Goal: Task Accomplishment & Management: Use online tool/utility

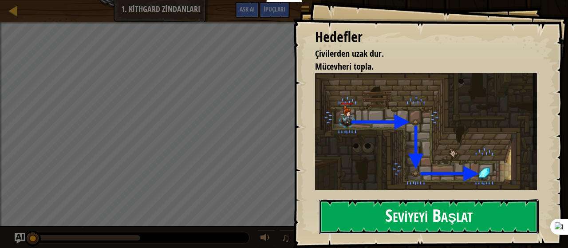
click at [377, 212] on button "Seviyeyi Başlat" at bounding box center [429, 216] width 220 height 35
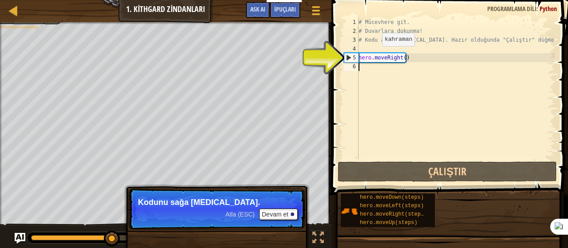
type textarea "h"
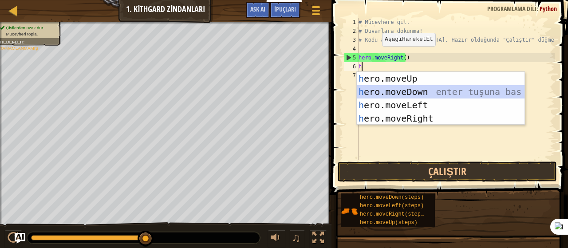
click at [392, 89] on div "h ero.moveUp enter tuşuna bas h ero.moveDown enter tuşuna bas h ero.moveLeft en…" at bounding box center [441, 112] width 168 height 80
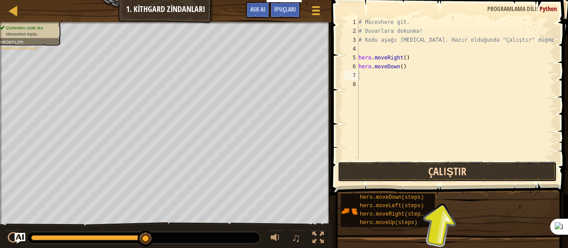
click at [379, 175] on button "Çalıştır" at bounding box center [447, 171] width 219 height 20
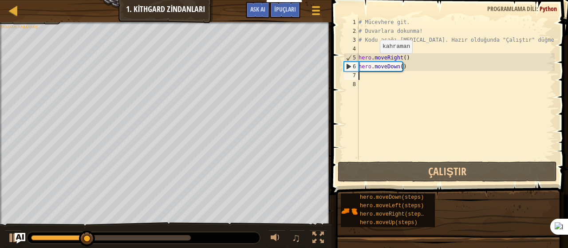
type textarea "h"
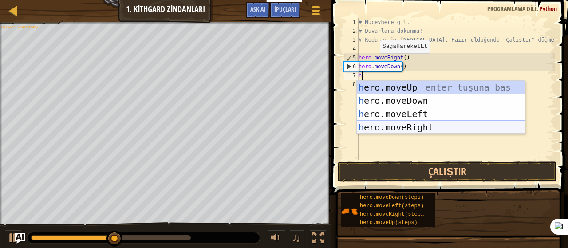
click at [406, 123] on div "h ero.moveUp enter tuşuna bas h ero.moveDown enter tuşuna bas h ero.moveLeft en…" at bounding box center [441, 121] width 168 height 80
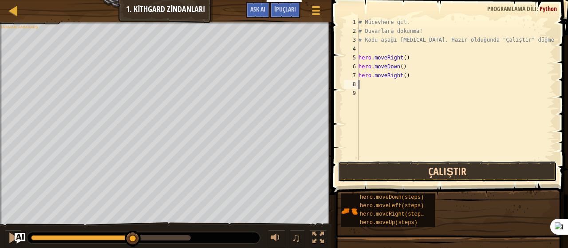
click at [431, 179] on button "Çalıştır" at bounding box center [447, 171] width 219 height 20
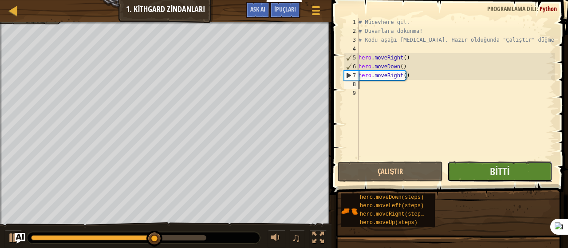
click at [468, 173] on button "Bitti" at bounding box center [499, 171] width 105 height 20
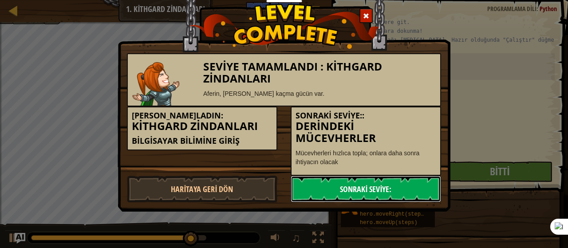
click at [415, 188] on link "Sonraki Seviye:" at bounding box center [366, 189] width 150 height 27
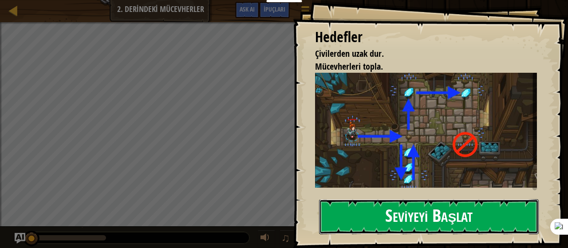
click at [354, 211] on button "Seviyeyi Başlat" at bounding box center [429, 216] width 220 height 35
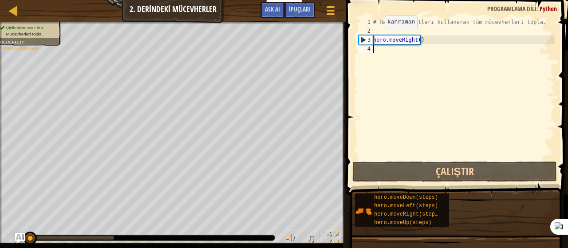
type textarea "h"
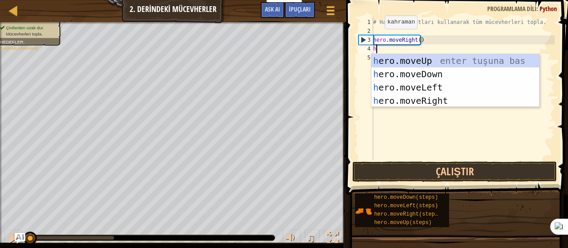
scroll to position [4, 0]
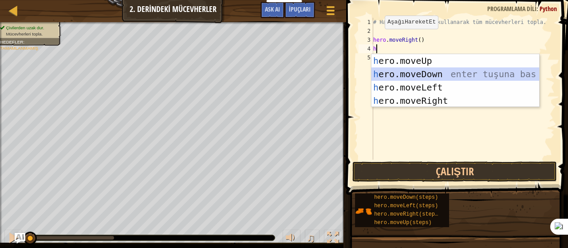
click at [394, 71] on div "h ero.moveUp enter tuşuna bas h ero.moveDown enter tuşuna bas h ero.moveLeft en…" at bounding box center [455, 94] width 168 height 80
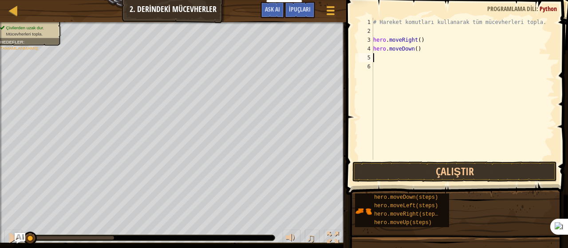
type textarea "h"
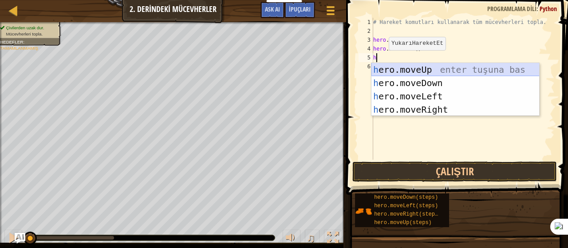
click at [386, 75] on div "h ero.moveUp enter tuşuna bas h ero.moveDown enter tuşuna bas h ero.moveLeft en…" at bounding box center [455, 103] width 168 height 80
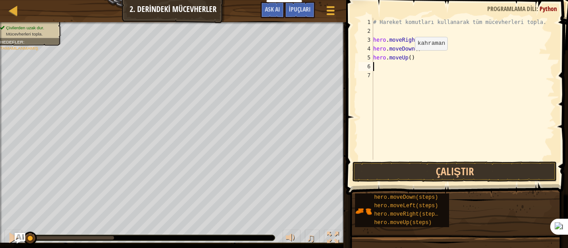
click at [407, 59] on div "# Hareket komutları kullanarak tüm mücevherleri topla. hero . moveRight ( ) her…" at bounding box center [462, 98] width 183 height 160
type textarea "hero.moveUp(2)"
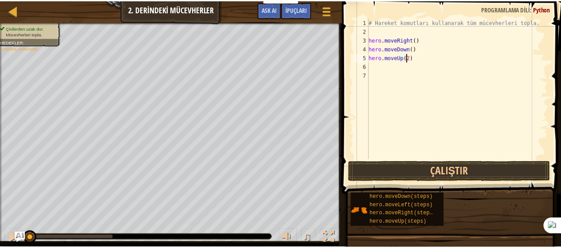
scroll to position [4, 3]
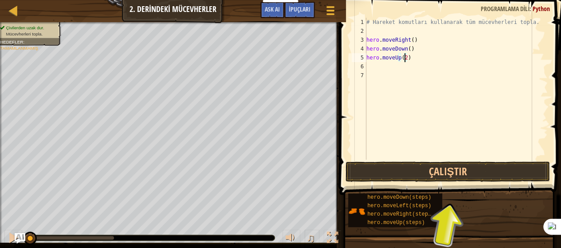
click at [374, 70] on div "# Hareket komutları kullanarak tüm mücevherleri topla. hero . moveRight ( ) her…" at bounding box center [456, 98] width 183 height 160
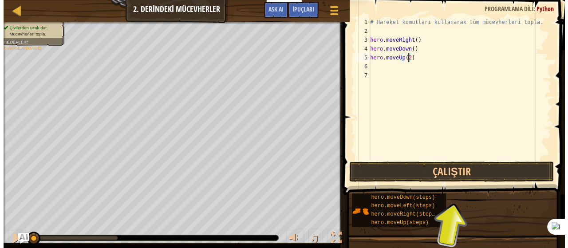
scroll to position [4, 0]
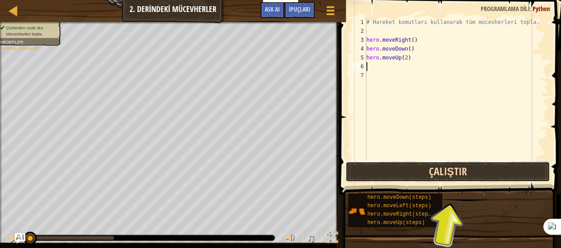
click at [430, 174] on button "Çalıştır" at bounding box center [448, 171] width 205 height 20
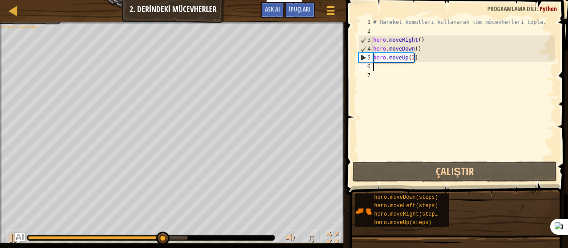
type textarea "h"
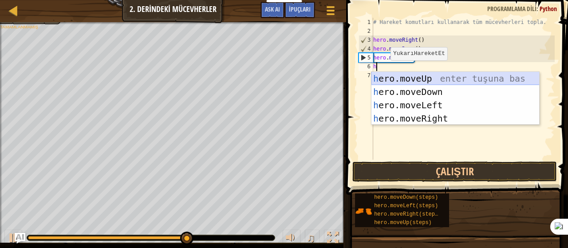
drag, startPoint x: 422, startPoint y: 72, endPoint x: 424, endPoint y: 86, distance: 13.9
click at [421, 73] on div "h ero.moveUp enter tuşuna bas h ero.moveDown enter tuşuna bas h ero.moveLeft en…" at bounding box center [455, 112] width 168 height 80
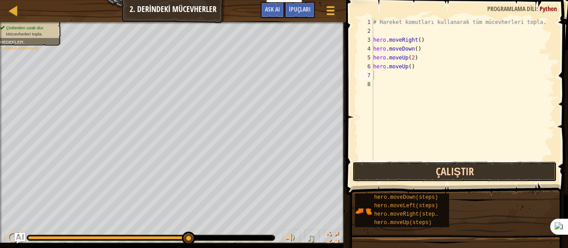
click at [432, 171] on button "Çalıştır" at bounding box center [454, 171] width 205 height 20
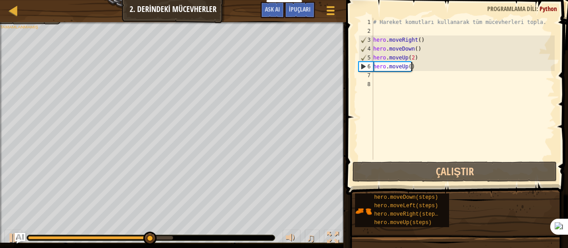
click at [419, 66] on div "# Hareket komutları kullanarak tüm mücevherleri topla. hero . moveRight ( ) her…" at bounding box center [462, 98] width 183 height 160
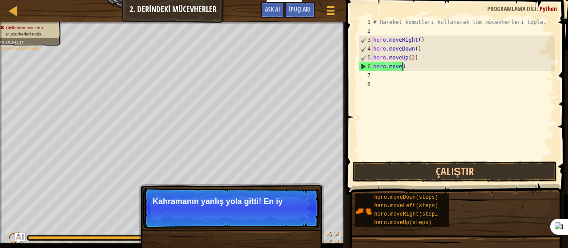
type textarea "h"
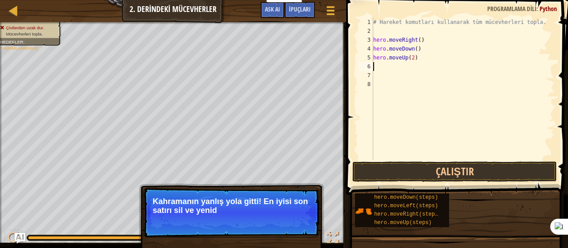
type textarea "hero.moveUp(2)"
click at [378, 65] on div "# Hareket komutları kullanarak tüm mücevherleri topla. hero . moveRight ( ) her…" at bounding box center [462, 98] width 183 height 160
type textarea "h"
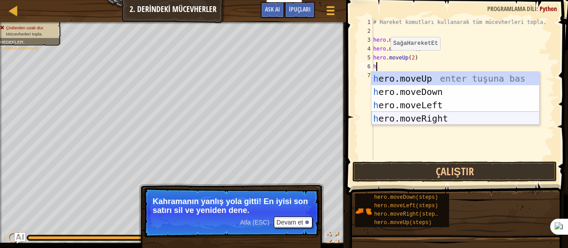
click at [458, 124] on div "h ero.moveUp enter tuşuna bas h ero.moveDown enter tuşuna bas h ero.moveLeft en…" at bounding box center [455, 112] width 168 height 80
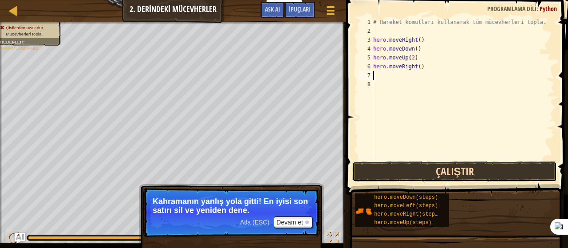
click at [466, 181] on button "Çalıştır" at bounding box center [454, 171] width 205 height 20
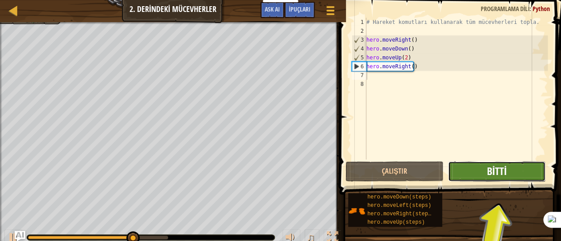
click at [501, 169] on span "Bitti" at bounding box center [497, 171] width 20 height 14
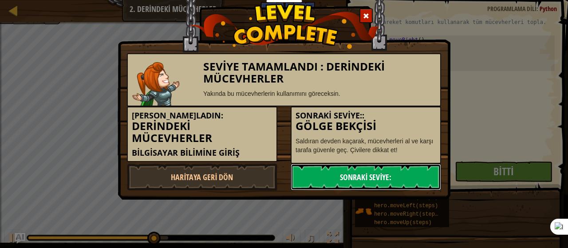
click at [380, 180] on link "Sonraki Seviye:" at bounding box center [366, 177] width 150 height 27
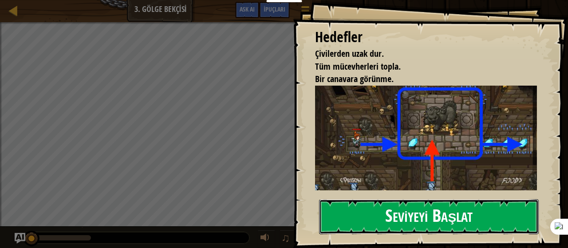
click at [522, 216] on button "Seviyeyi Başlat" at bounding box center [429, 216] width 220 height 35
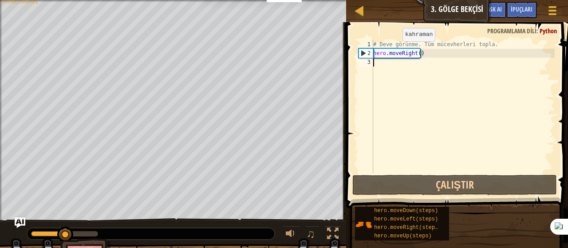
type textarea "h"
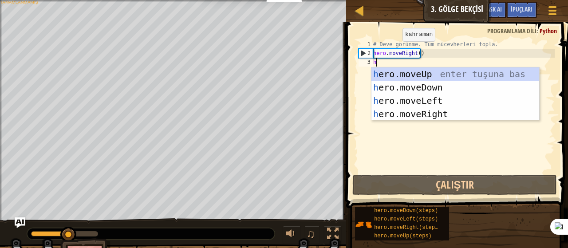
scroll to position [4, 0]
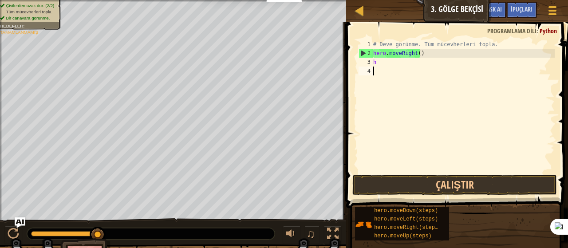
click at [451, 148] on div "# Deve görünme. Tüm mücevherleri topla. hero . moveRight ( ) h" at bounding box center [462, 115] width 183 height 151
click at [380, 63] on div "# Deve görünme. Tüm mücevherleri topla. hero . moveRight ( ) h" at bounding box center [462, 115] width 183 height 151
type textarea "h"
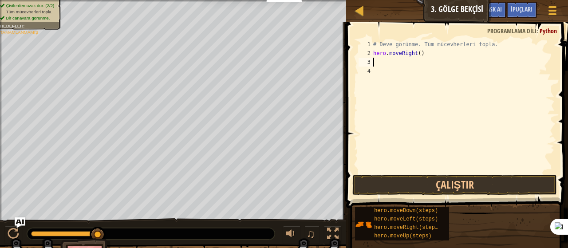
type textarea "y"
type textarea "h"
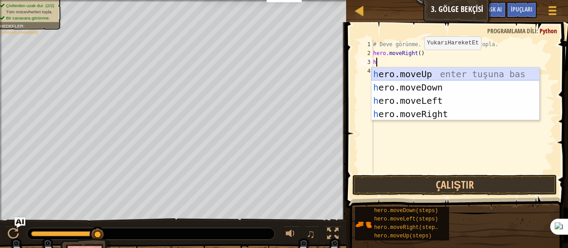
click at [420, 72] on div "h ero.moveUp enter tuşuna bas h ero.moveDown enter tuşuna bas h ero.moveLeft en…" at bounding box center [455, 107] width 168 height 80
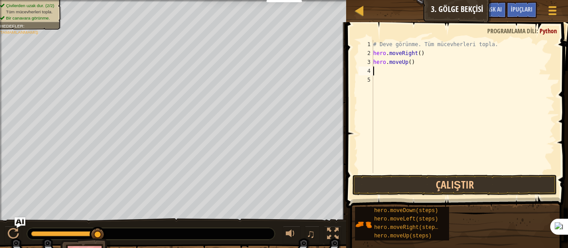
click at [380, 71] on div "# Deve görünme. Tüm mücevherleri topla. hero . moveRight ( ) hero . moveUp ( )" at bounding box center [462, 115] width 183 height 151
type textarea "h"
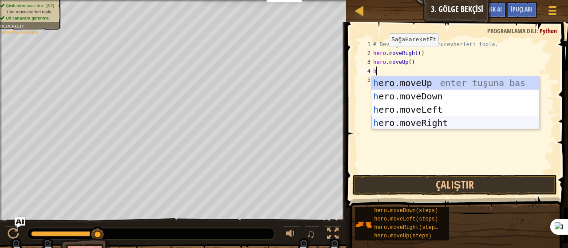
click at [400, 125] on div "h ero.moveUp enter tuşuna bas h ero.moveDown enter tuşuna bas h ero.moveLeft en…" at bounding box center [455, 116] width 168 height 80
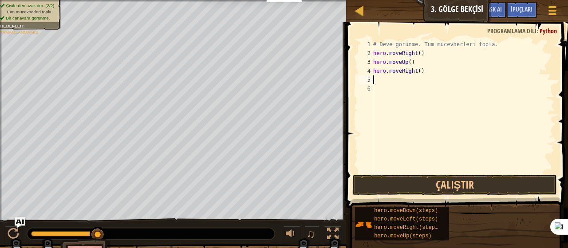
type textarea "h"
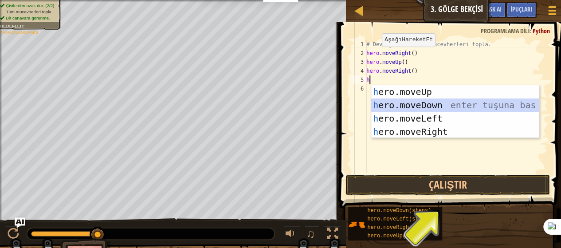
click at [425, 102] on div "h ero.moveUp enter tuşuna bas h ero.moveDown enter tuşuna bas h ero.moveLeft en…" at bounding box center [455, 125] width 168 height 80
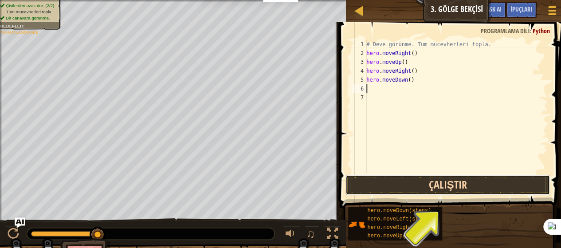
click at [463, 181] on button "Çalıştır" at bounding box center [448, 185] width 205 height 20
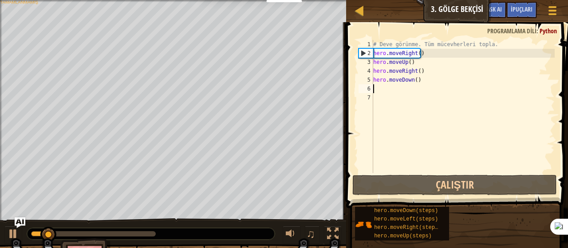
type textarea "h"
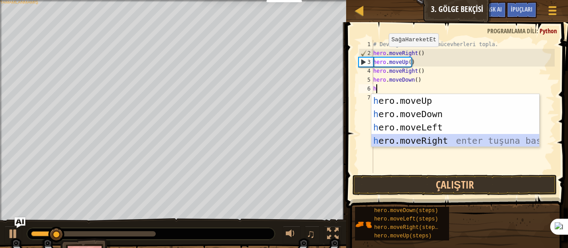
click at [424, 138] on div "h ero.moveUp enter tuşuna bas h ero.moveDown enter tuşuna bas h ero.moveLeft en…" at bounding box center [455, 134] width 168 height 80
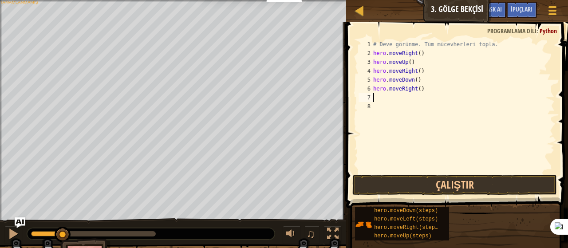
click at [428, 94] on div "# Deve görünme. Tüm mücevherleri topla. hero . moveRight ( ) hero . moveUp ( ) …" at bounding box center [462, 115] width 183 height 151
type textarea "h"
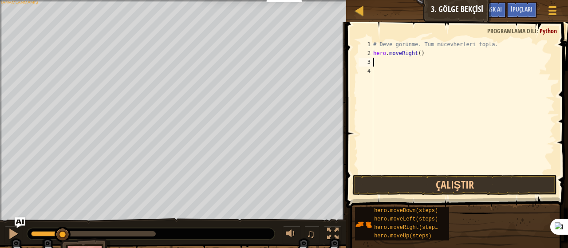
type textarea "hero.moveRight()"
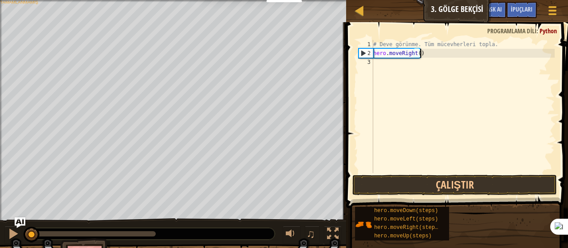
drag, startPoint x: 66, startPoint y: 229, endPoint x: 0, endPoint y: 221, distance: 66.2
click at [0, 221] on div "♫" at bounding box center [173, 231] width 346 height 27
click at [380, 67] on div "# Deve görünme. Tüm mücevherleri topla. hero . moveRight ( )" at bounding box center [462, 115] width 183 height 151
click at [437, 186] on button "Çalıştır" at bounding box center [454, 185] width 205 height 20
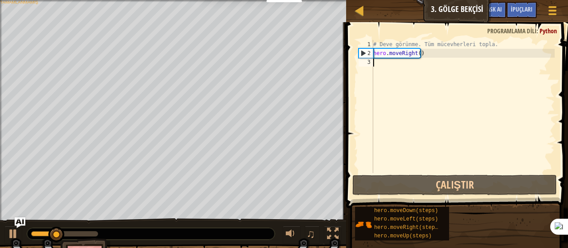
type textarea "h"
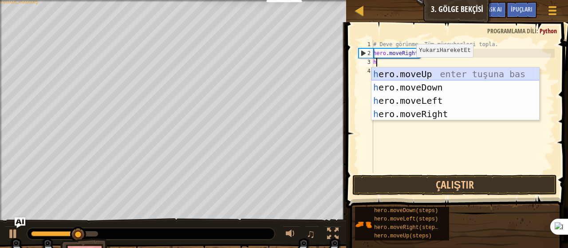
click at [410, 71] on div "h ero.moveUp enter tuşuna bas h ero.moveDown enter tuşuna bas h ero.moveLeft en…" at bounding box center [455, 107] width 168 height 80
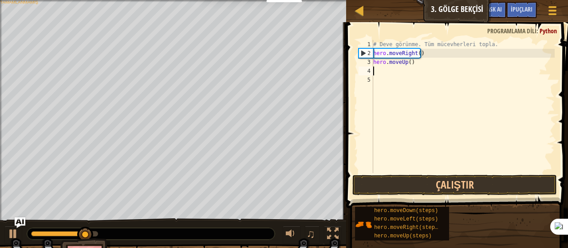
type textarea "h"
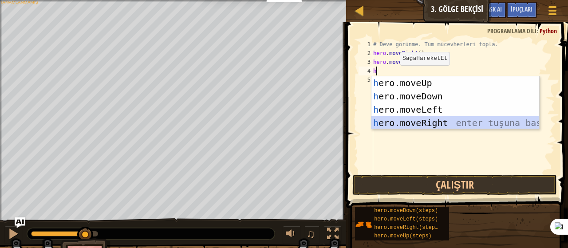
click at [422, 122] on div "h ero.moveUp enter tuşuna bas h ero.moveDown enter tuşuna bas h ero.moveLeft en…" at bounding box center [455, 116] width 168 height 80
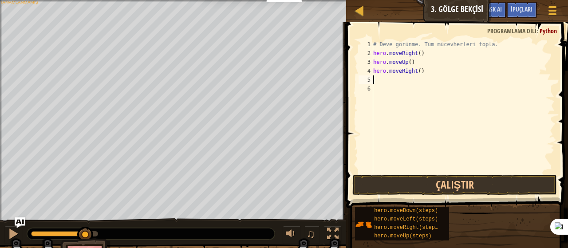
type textarea "h"
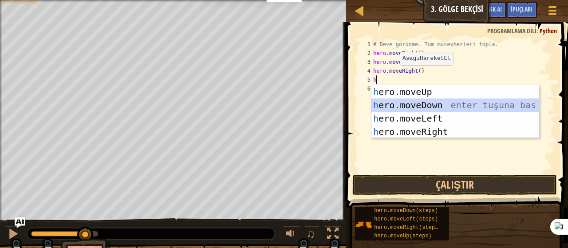
click at [420, 102] on div "h ero.moveUp enter tuşuna bas h ero.moveDown enter tuşuna bas h ero.moveLeft en…" at bounding box center [455, 125] width 168 height 80
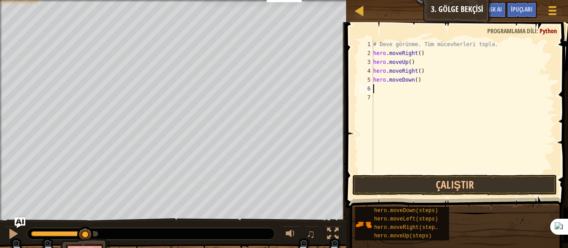
type textarea "h"
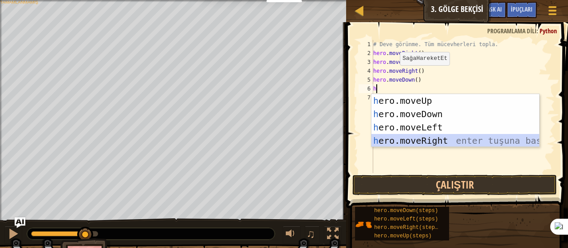
click at [436, 137] on div "h ero.moveUp enter tuşuna bas h ero.moveDown enter tuşuna bas h ero.moveLeft en…" at bounding box center [455, 134] width 168 height 80
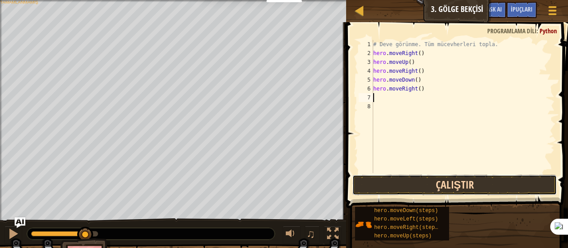
click at [458, 189] on button "Çalıştır" at bounding box center [454, 185] width 205 height 20
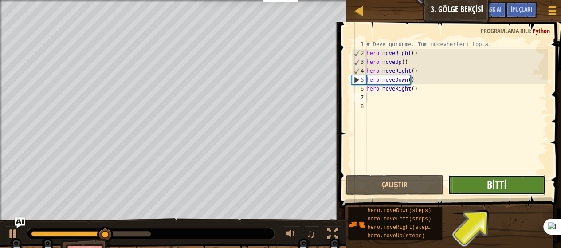
click at [496, 188] on span "Bitti" at bounding box center [497, 184] width 20 height 14
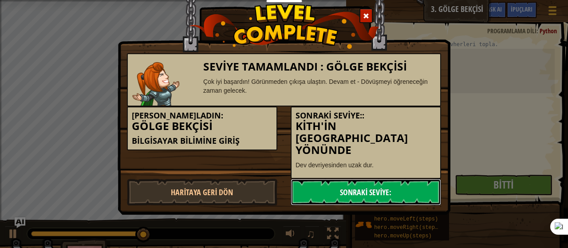
click at [352, 179] on link "Sonraki Seviye:" at bounding box center [366, 192] width 150 height 27
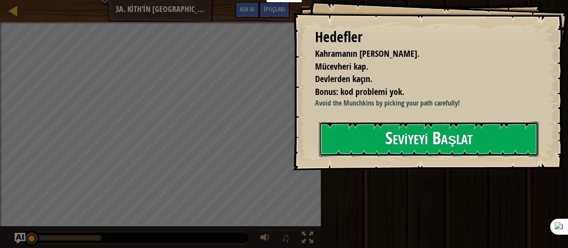
click at [401, 157] on button "Seviyeyi Başlat" at bounding box center [429, 139] width 220 height 35
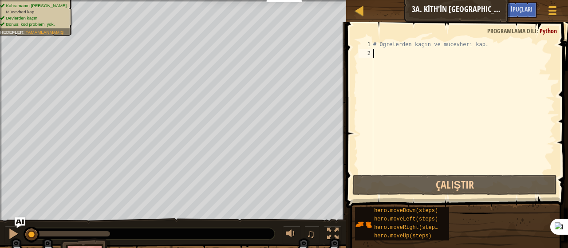
type textarea "h"
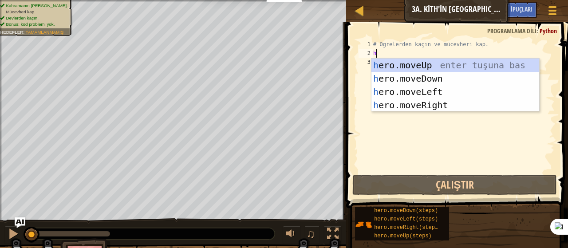
scroll to position [4, 0]
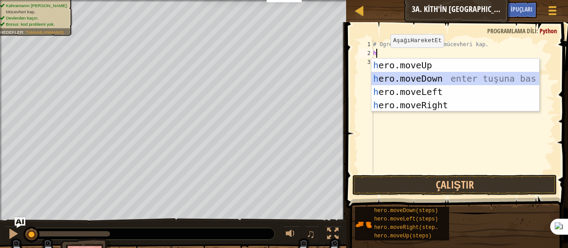
click at [425, 81] on div "h ero.moveUp enter tuşuna bas h ero.moveDown enter tuşuna bas h ero.moveLeft en…" at bounding box center [455, 99] width 168 height 80
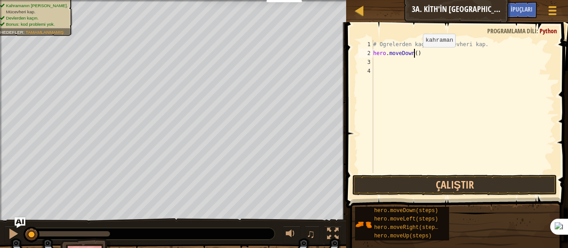
click at [415, 55] on div "# Ogrelerden kaçın ve mücevheri kap. hero . moveDown ( )" at bounding box center [462, 115] width 183 height 151
type textarea "hero.moveDown(2)"
click at [374, 59] on div "# Ogrelerden kaçın ve mücevheri kap. hero . moveDown ( 2 )" at bounding box center [462, 115] width 183 height 151
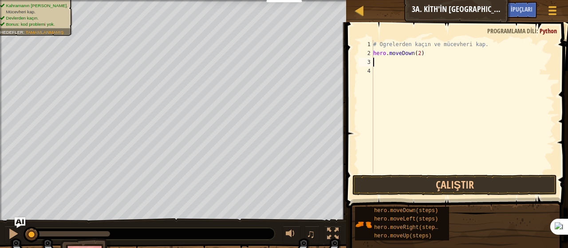
type textarea "2"
type textarea "h"
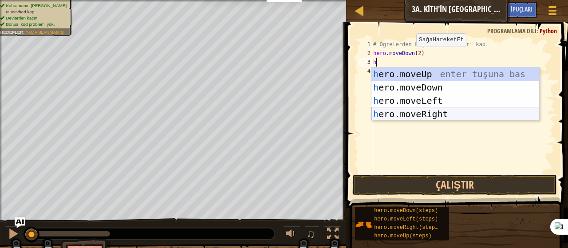
click at [428, 118] on div "h ero.moveUp enter tuşuna bas h ero.moveDown enter tuşuna bas h ero.moveLeft en…" at bounding box center [455, 107] width 168 height 80
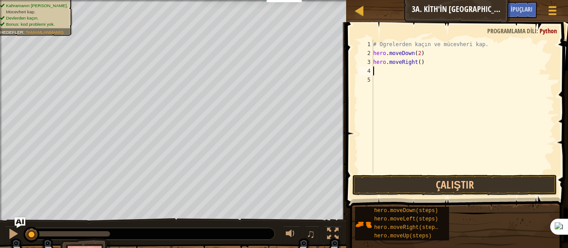
type textarea "h"
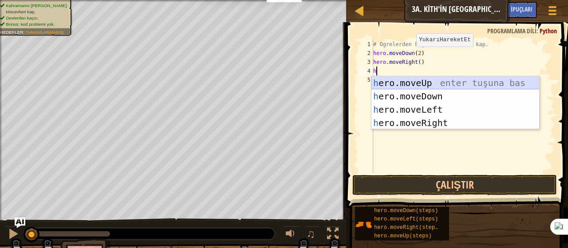
click at [416, 81] on div "h ero.moveUp enter tuşuna bas h ero.moveDown enter tuşuna bas h ero.moveLeft en…" at bounding box center [455, 116] width 168 height 80
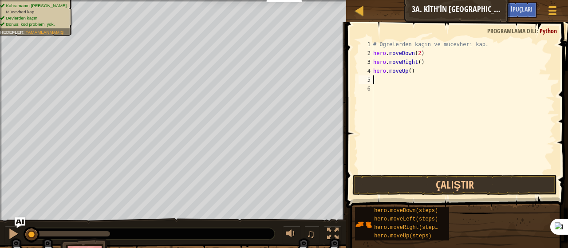
type textarea "h"
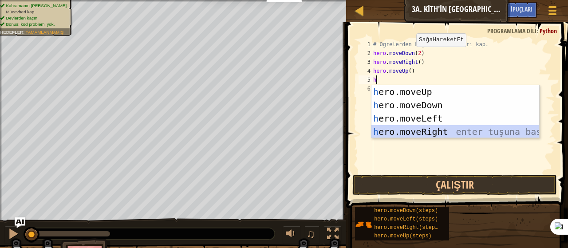
drag, startPoint x: 429, startPoint y: 134, endPoint x: 435, endPoint y: 150, distance: 17.3
click at [429, 134] on div "h ero.moveUp enter tuşuna bas h ero.moveDown enter tuşuna bas h ero.moveLeft en…" at bounding box center [455, 125] width 168 height 80
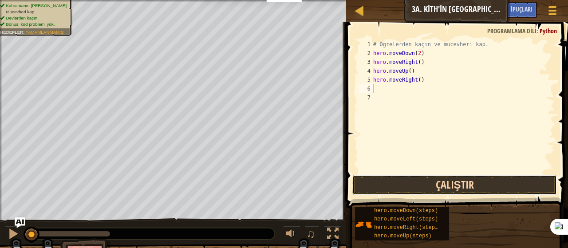
click at [462, 187] on button "Çalıştır" at bounding box center [454, 185] width 205 height 20
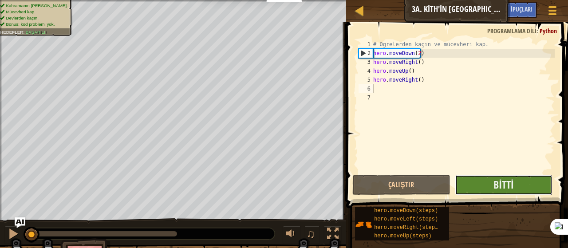
click at [489, 186] on button "Bitti" at bounding box center [504, 185] width 98 height 20
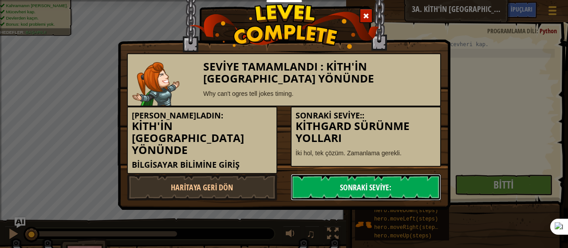
click at [394, 178] on link "Sonraki Seviye:" at bounding box center [366, 187] width 150 height 27
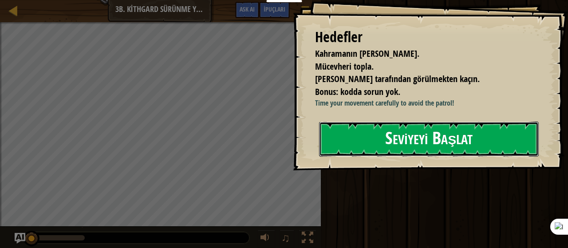
drag, startPoint x: 445, startPoint y: 142, endPoint x: 447, endPoint y: 131, distance: 11.0
click at [445, 141] on button "Seviyeyi Başlat" at bounding box center [429, 139] width 220 height 35
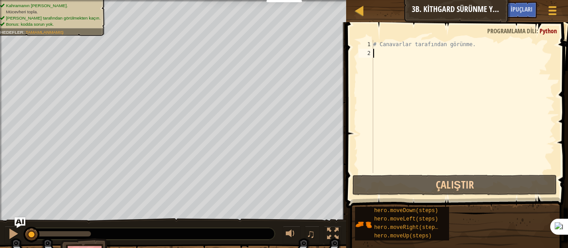
type textarea "h"
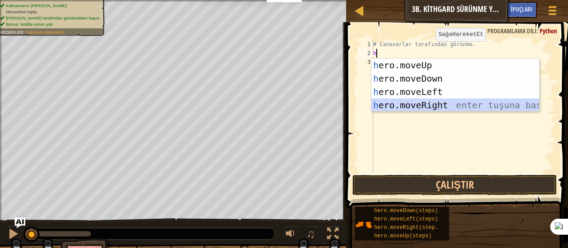
click at [432, 105] on div "h ero.moveUp enter tuşuna bas h ero.moveDown enter tuşuna bas h ero.moveLeft en…" at bounding box center [455, 99] width 168 height 80
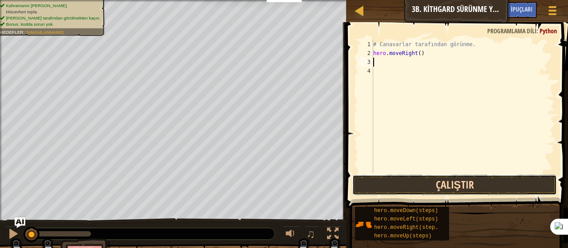
click at [468, 181] on button "Çalıştır" at bounding box center [454, 185] width 205 height 20
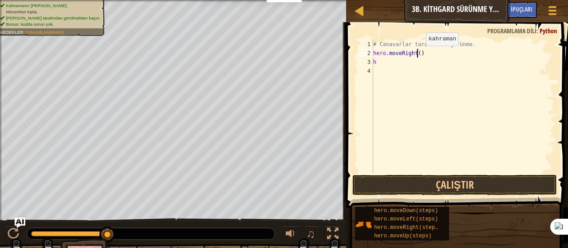
click at [418, 55] on div "# Canavarlar tarafından görünme. hero . moveRight ( ) h" at bounding box center [462, 115] width 183 height 151
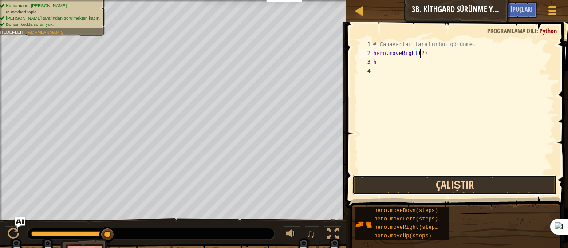
click at [434, 186] on button "Çalıştır" at bounding box center [454, 185] width 205 height 20
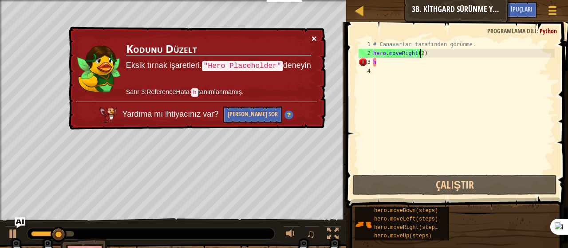
click at [313, 34] on button "×" at bounding box center [313, 38] width 5 height 9
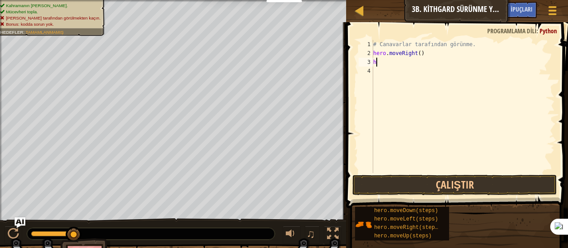
drag, startPoint x: 377, startPoint y: 62, endPoint x: 371, endPoint y: 59, distance: 6.6
click at [377, 62] on div "# Canavarlar tarafından görünme. hero . moveRight ( ) h" at bounding box center [462, 115] width 183 height 151
type textarea "h"
click at [417, 54] on div "# Canavarlar tarafından görünme. hero . moveRight ( )" at bounding box center [462, 115] width 183 height 151
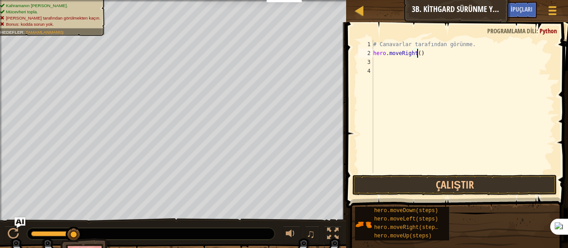
scroll to position [4, 4]
click at [388, 181] on button "Çalıştır" at bounding box center [454, 185] width 205 height 20
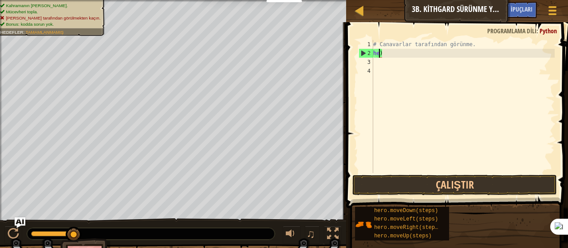
scroll to position [4, 0]
type textarea ")"
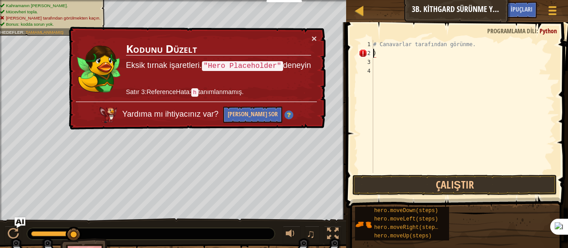
click at [377, 52] on div "# Canavarlar tarafından görünme. )" at bounding box center [462, 115] width 183 height 151
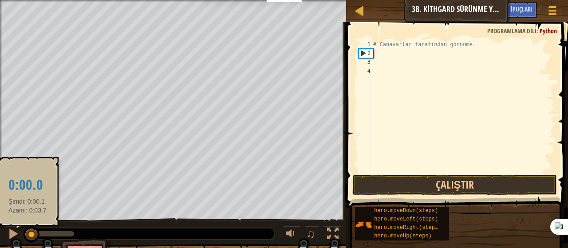
drag, startPoint x: 75, startPoint y: 230, endPoint x: 27, endPoint y: 236, distance: 48.7
click at [27, 236] on div at bounding box center [32, 235] width 16 height 16
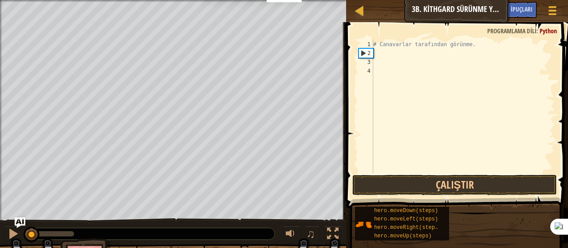
click at [382, 58] on div "# Canavarlar tarafından görünme." at bounding box center [462, 115] width 183 height 151
click at [383, 54] on div "# Canavarlar tarafından görünme." at bounding box center [462, 115] width 183 height 151
type textarea "h"
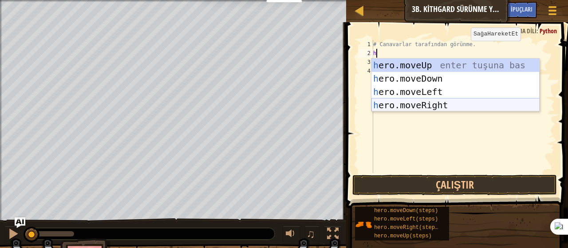
click at [424, 101] on div "h ero.moveUp enter tuşuna bas h ero.moveDown enter tuşuna bas h ero.moveLeft en…" at bounding box center [455, 99] width 168 height 80
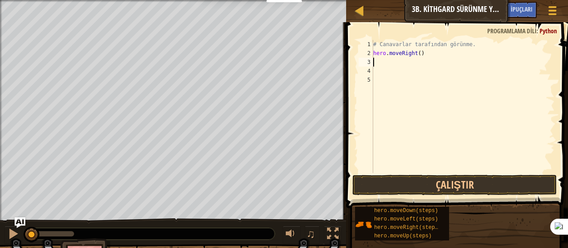
type textarea "h"
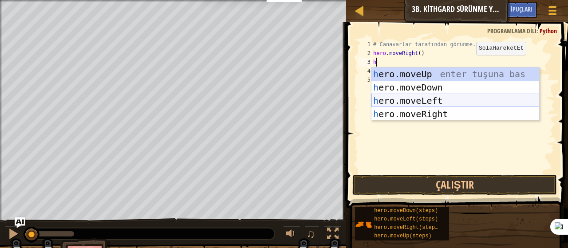
click at [431, 98] on div "h ero.moveUp enter tuşuna bas h ero.moveDown enter tuşuna bas h ero.moveLeft en…" at bounding box center [455, 107] width 168 height 80
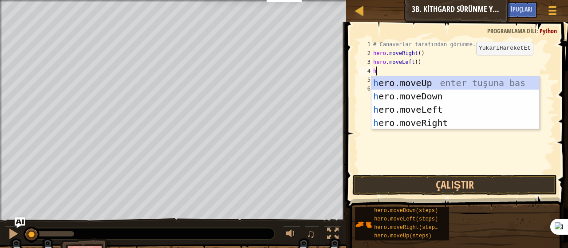
type textarea "h"
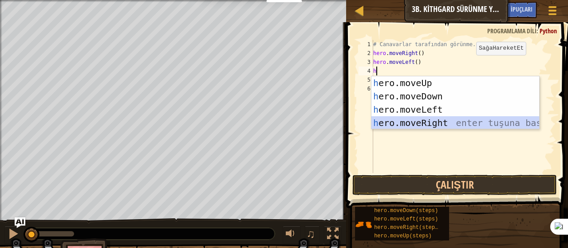
drag, startPoint x: 439, startPoint y: 118, endPoint x: 434, endPoint y: 105, distance: 13.3
click at [439, 118] on div "h ero.moveUp enter tuşuna bas h ero.moveDown enter tuşuna bas h ero.moveLeft en…" at bounding box center [455, 116] width 168 height 80
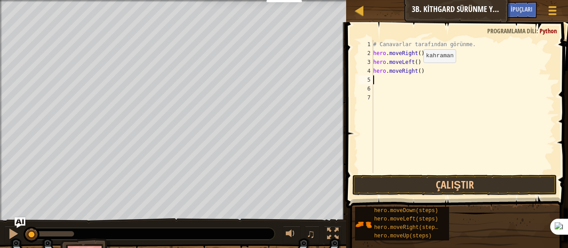
click at [415, 71] on div "# Canavarlar tarafından görünme. hero . moveRight ( ) hero . moveLeft ( ) hero …" at bounding box center [462, 115] width 183 height 151
click at [418, 74] on div "# Canavarlar tarafından görünme. hero . moveRight ( ) hero . moveLeft ( ) hero …" at bounding box center [462, 115] width 183 height 151
type textarea "hero.moveRight(2)"
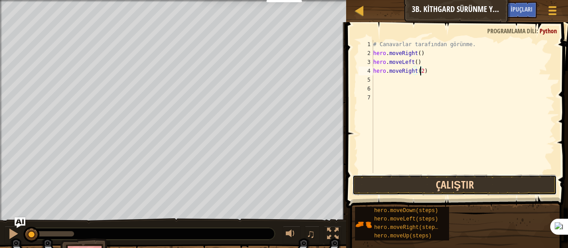
click at [481, 176] on button "Çalıştır" at bounding box center [454, 185] width 205 height 20
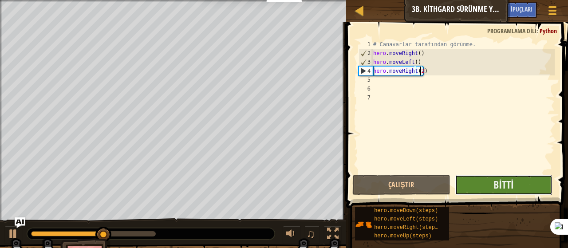
click at [492, 182] on button "Bitti" at bounding box center [504, 185] width 98 height 20
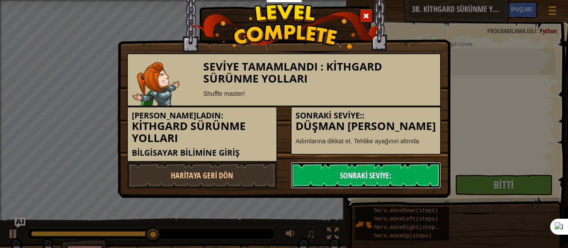
click at [373, 181] on link "Sonraki Seviye:" at bounding box center [366, 175] width 150 height 27
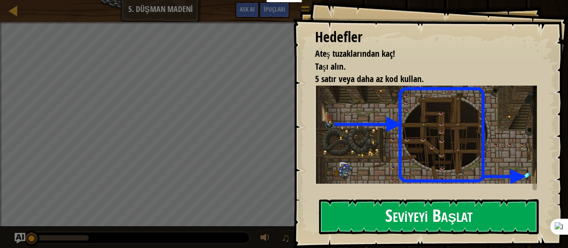
click at [437, 213] on button "Seviyeyi Başlat" at bounding box center [429, 216] width 220 height 35
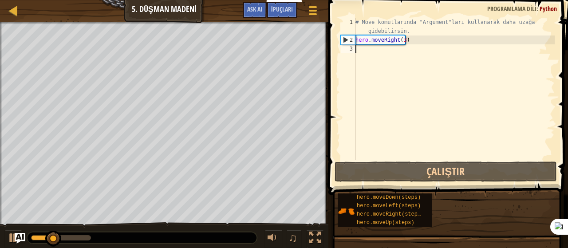
click at [0, 148] on div "Ateş tuzaklarından kaç! Taşı alın. 5 satır veya daha az kod kullan. Hedefler : …" at bounding box center [164, 126] width 328 height 209
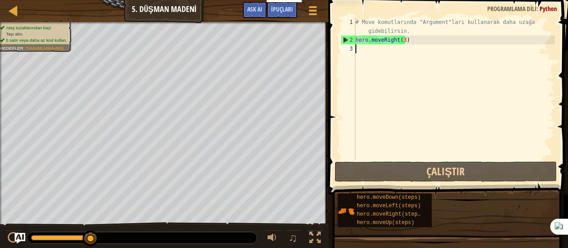
click at [359, 51] on div "# Move komutlarında "Argument"ları kullanarak daha uzağa gidebilirsin. hero . m…" at bounding box center [454, 102] width 201 height 169
type textarea "h"
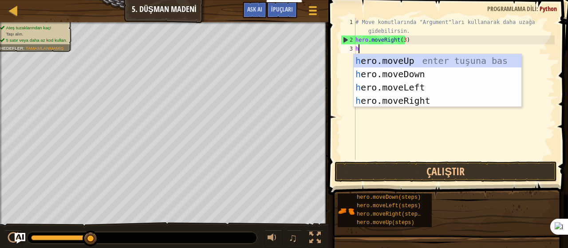
scroll to position [4, 0]
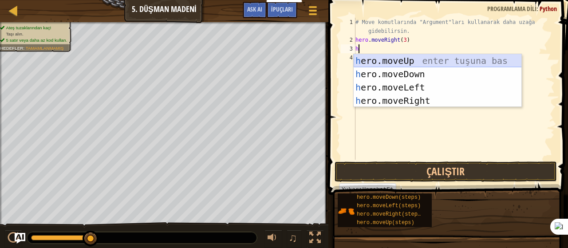
click at [386, 55] on div "h ero.moveUp enter tuşuna bas h ero.moveDown enter tuşuna bas h ero.moveLeft en…" at bounding box center [438, 94] width 168 height 80
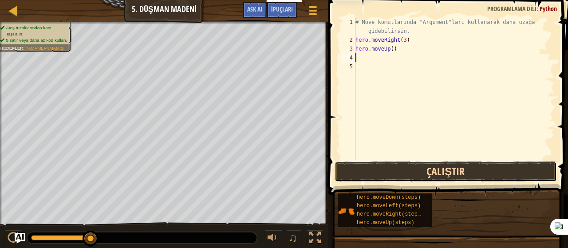
click at [405, 177] on button "Çalıştır" at bounding box center [446, 171] width 222 height 20
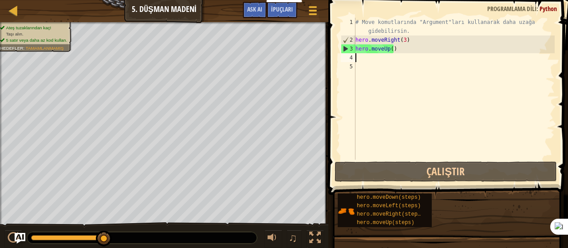
drag, startPoint x: 31, startPoint y: 236, endPoint x: 145, endPoint y: 240, distance: 113.2
click at [145, 240] on div at bounding box center [142, 238] width 230 height 12
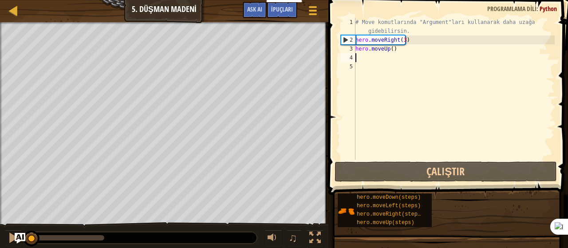
drag, startPoint x: 94, startPoint y: 236, endPoint x: 0, endPoint y: 226, distance: 94.7
click at [0, 226] on div "♫" at bounding box center [164, 235] width 328 height 27
click at [357, 61] on div "# Move komutlarında "Argument"ları kullanarak daha uzağa gidebilirsin. hero . m…" at bounding box center [454, 102] width 201 height 169
type textarea "h"
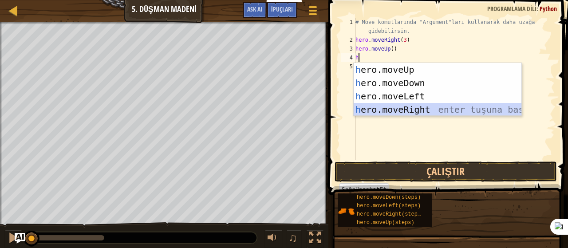
click at [416, 112] on div "h ero.moveUp enter tuşuna bas h ero.moveDown enter tuşuna bas h ero.moveLeft en…" at bounding box center [438, 103] width 168 height 80
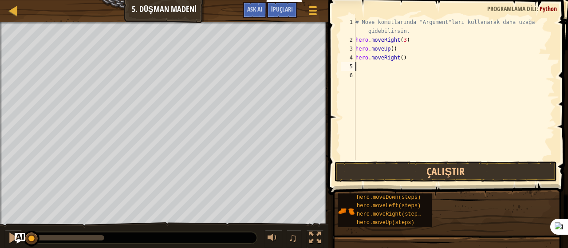
type textarea "h"
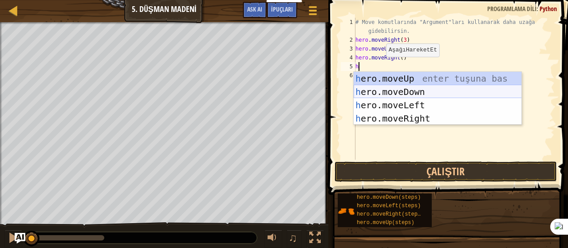
click at [402, 92] on div "h ero.moveUp enter tuşuna bas h ero.moveDown enter tuşuna bas h ero.moveLeft en…" at bounding box center [438, 112] width 168 height 80
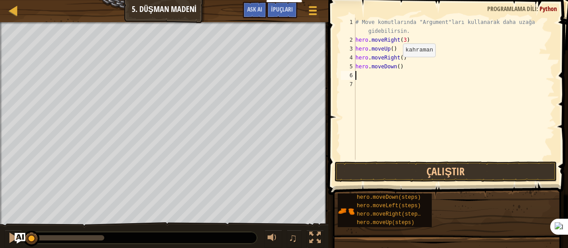
click at [395, 65] on div "# Move komutlarında "Argument"ları kullanarak daha uzağa gidebilirsin. hero . m…" at bounding box center [454, 102] width 201 height 169
type textarea "hero.moveDown(3)"
click at [362, 74] on div "# Move komutlarında "Argument"ları kullanarak daha uzağa gidebilirsin. hero . m…" at bounding box center [454, 102] width 201 height 169
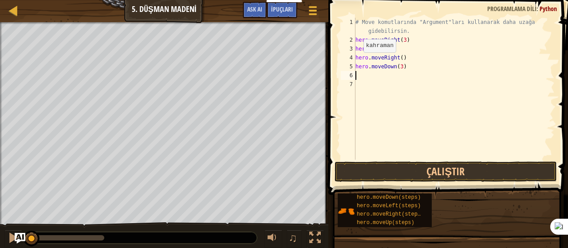
type textarea "h"
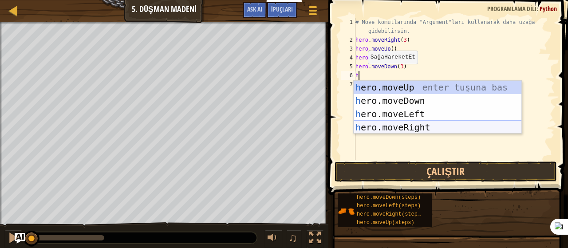
click at [398, 123] on div "h ero.moveUp enter tuşuna bas h ero.moveDown enter tuşuna bas h ero.moveLeft en…" at bounding box center [438, 121] width 168 height 80
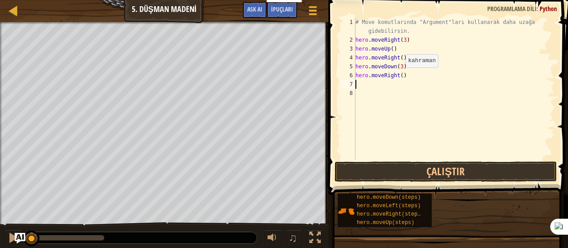
click at [398, 76] on div "# Move komutlarında "Argument"ları kullanarak daha uzağa gidebilirsin. hero . m…" at bounding box center [454, 102] width 201 height 169
click at [400, 76] on div "# Move komutlarında "Argument"ları kullanarak daha uzağa gidebilirsin. hero . m…" at bounding box center [454, 102] width 201 height 169
type textarea "hero.moveRight(2)"
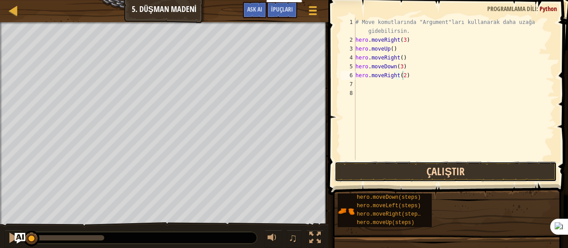
click at [429, 174] on button "Çalıştır" at bounding box center [446, 171] width 222 height 20
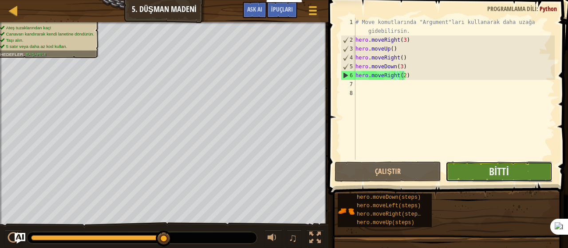
click at [485, 173] on button "Bitti" at bounding box center [498, 171] width 106 height 20
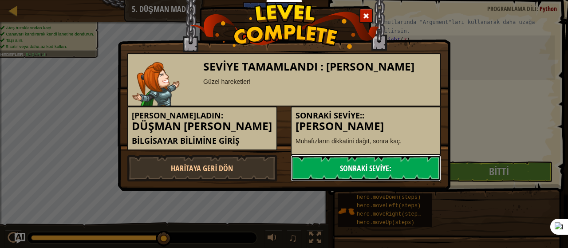
click at [414, 177] on link "Sonraki Seviye:" at bounding box center [366, 168] width 150 height 27
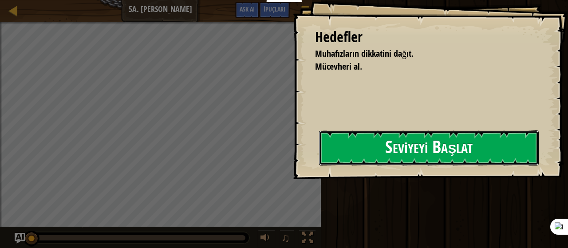
click at [390, 151] on button "Seviyeyi Başlat" at bounding box center [429, 147] width 220 height 35
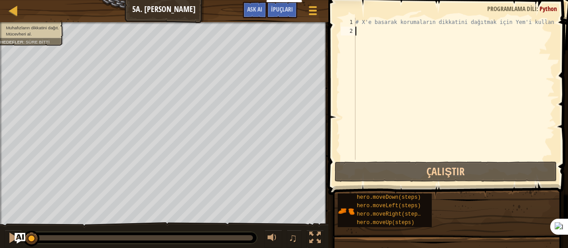
type textarea "h"
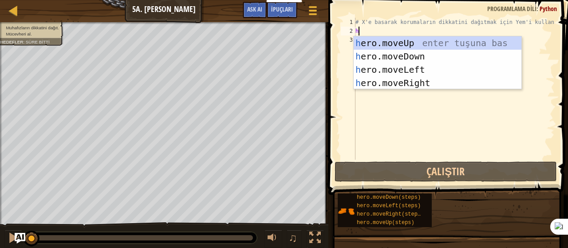
scroll to position [4, 0]
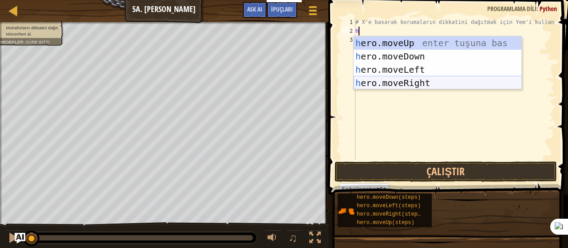
click at [406, 81] on div "h ero.moveUp enter tuşuna bas h ero.moveDown enter tuşuna bas h ero.moveLeft en…" at bounding box center [438, 76] width 168 height 80
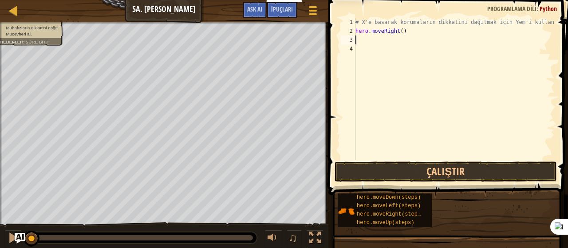
type textarea "h"
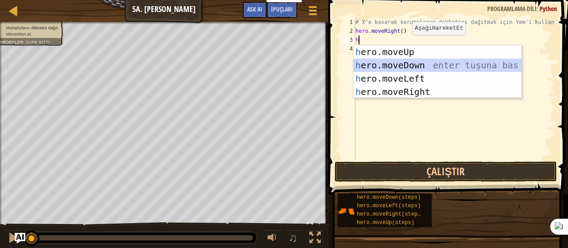
click at [404, 60] on div "h ero.moveUp enter tuşuna bas h ero.moveDown enter tuşuna bas h ero.moveLeft en…" at bounding box center [438, 85] width 168 height 80
click at [404, 60] on div "# X'e basarak korumaların dikkatini dağıtmak için Yem'i kullan. hero . moveRigh…" at bounding box center [454, 98] width 201 height 160
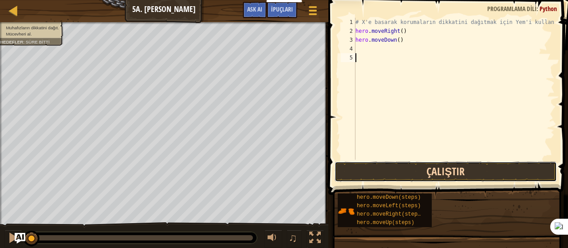
drag, startPoint x: 411, startPoint y: 174, endPoint x: 427, endPoint y: 165, distance: 18.3
click at [413, 174] on button "Çalıştır" at bounding box center [446, 171] width 222 height 20
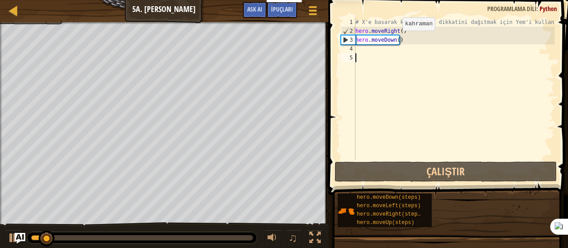
click at [395, 39] on div "# X'e basarak korumaların dikkatini dağıtmak için Yem'i kullan. hero . moveRigh…" at bounding box center [454, 98] width 201 height 160
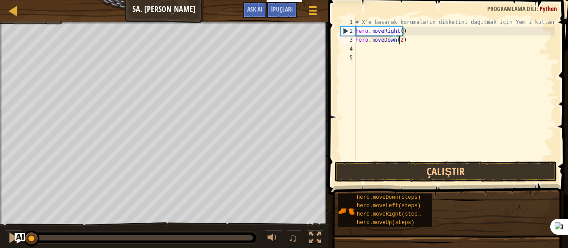
drag, startPoint x: 77, startPoint y: 238, endPoint x: 0, endPoint y: 236, distance: 77.2
click at [0, 237] on div "♫" at bounding box center [164, 235] width 328 height 27
drag, startPoint x: 35, startPoint y: 240, endPoint x: 3, endPoint y: 240, distance: 32.4
click at [3, 240] on div "♫" at bounding box center [164, 235] width 328 height 27
type textarea "hero.moveDown(2)"
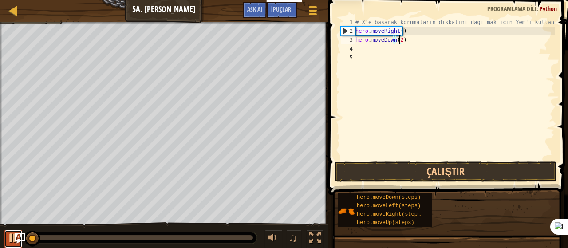
click at [17, 232] on div at bounding box center [14, 238] width 12 height 12
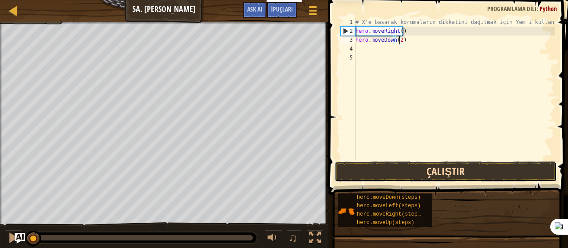
click at [391, 169] on button "Çalıştır" at bounding box center [446, 171] width 222 height 20
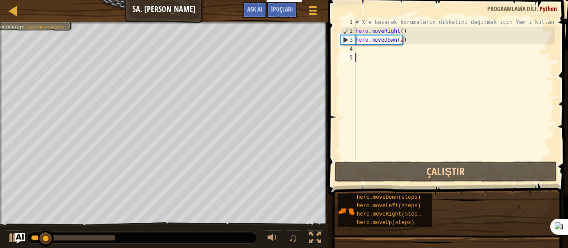
click at [358, 53] on div "# X'e basarak korumaların dikkatini dağıtmak için Yem'i kullan. hero . moveRigh…" at bounding box center [454, 98] width 201 height 160
click at [358, 50] on div "# X'e basarak korumaların dikkatini dağıtmak için Yem'i kullan. hero . moveRigh…" at bounding box center [454, 98] width 201 height 160
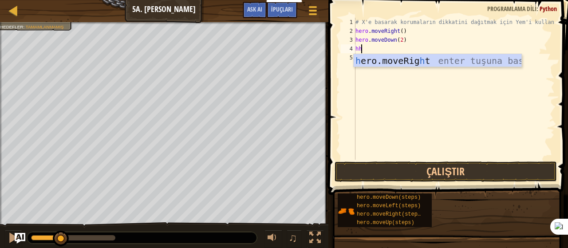
type textarea "h"
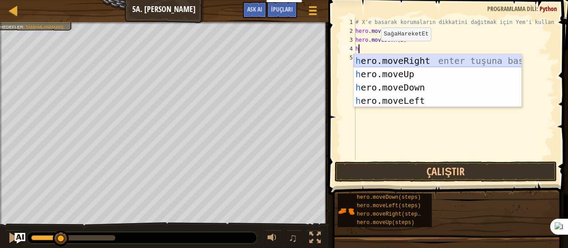
click at [401, 63] on div "h ero.moveRight enter tuşuna bas h ero.moveUp enter tuşuna bas h ero.moveDown e…" at bounding box center [438, 94] width 168 height 80
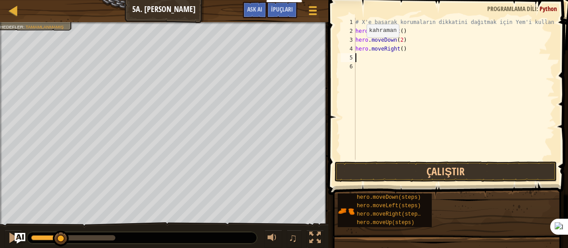
type textarea "h"
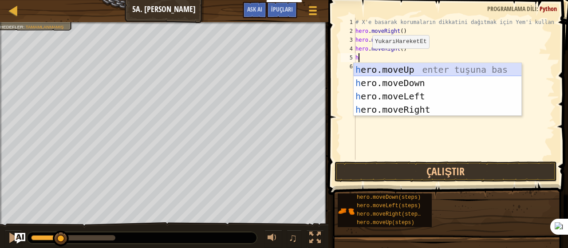
click at [406, 67] on div "h ero.moveUp enter tuşuna bas h ero.moveDown enter tuşuna bas h ero.moveLeft en…" at bounding box center [438, 103] width 168 height 80
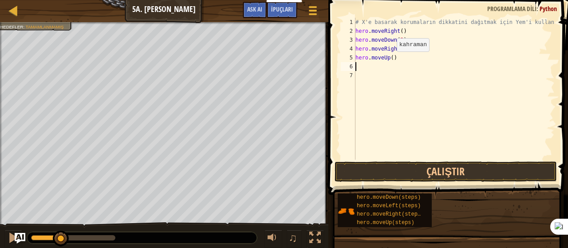
click at [389, 60] on div "# X'e basarak korumaların dikkatini dağıtmak için Yem'i kullan. hero . moveRigh…" at bounding box center [454, 98] width 201 height 160
click at [390, 57] on div "# X'e basarak korumaların dikkatini dağıtmak için Yem'i kullan. hero . moveRigh…" at bounding box center [454, 98] width 201 height 160
type textarea "hero.moveUp(2)"
click at [358, 63] on div "# X'e basarak korumaların dikkatini dağıtmak için Yem'i kullan. hero . moveRigh…" at bounding box center [454, 98] width 201 height 160
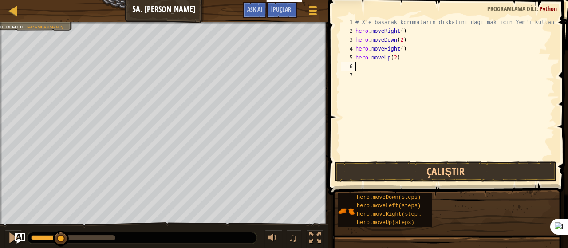
scroll to position [4, 0]
type textarea "h"
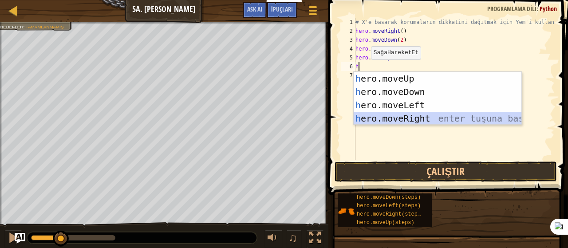
click at [424, 119] on div "h ero.moveUp enter tuşuna bas h ero.moveDown enter tuşuna bas h ero.moveLeft en…" at bounding box center [438, 112] width 168 height 80
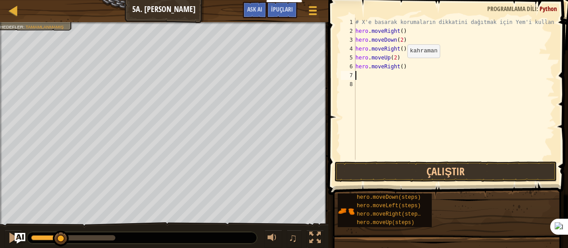
click at [399, 67] on div "# X'e basarak korumaların dikkatini dağıtmak için Yem'i kullan. hero . moveRigh…" at bounding box center [454, 98] width 201 height 160
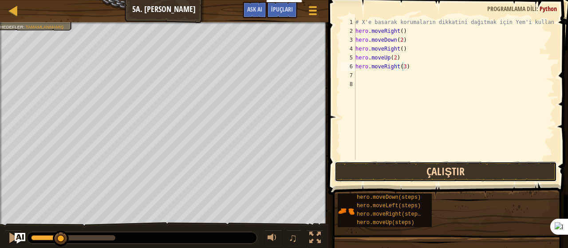
click at [375, 176] on button "Çalıştır" at bounding box center [446, 171] width 222 height 20
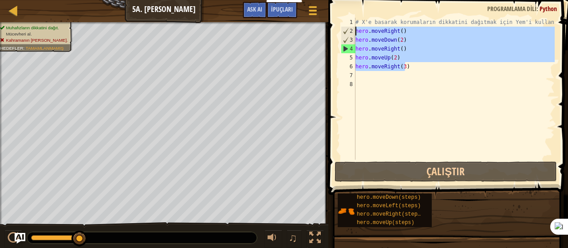
drag, startPoint x: 405, startPoint y: 64, endPoint x: 328, endPoint y: 35, distance: 81.7
click at [328, 35] on div "hero.moveRight(3) [PHONE_NUMBER]'e basarak korumaların dikkatini dağıtmak için …" at bounding box center [447, 114] width 242 height 221
type textarea "hero.moveRight() hero.moveDown(2)"
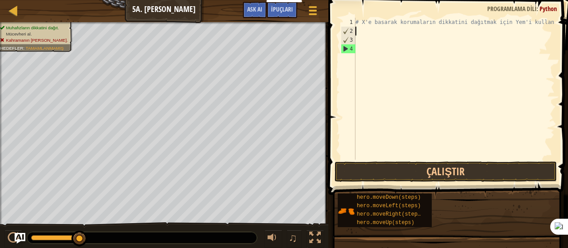
scroll to position [4, 0]
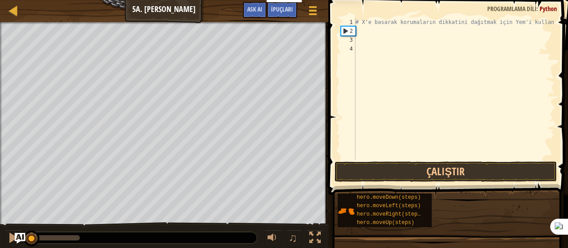
drag, startPoint x: 80, startPoint y: 231, endPoint x: 0, endPoint y: 244, distance: 80.8
click at [0, 244] on div "♫" at bounding box center [164, 235] width 328 height 27
click at [22, 23] on div at bounding box center [164, 23] width 328 height 2
click at [14, 23] on div at bounding box center [164, 23] width 328 height 2
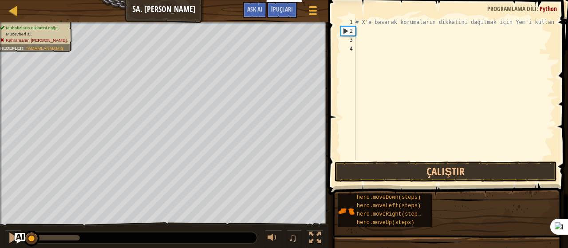
click at [17, 25] on div "Muhafızların dikkatini dağıt. Mücevheri al. Kahramanın hayatta kalmalı. Hedefle…" at bounding box center [34, 34] width 69 height 19
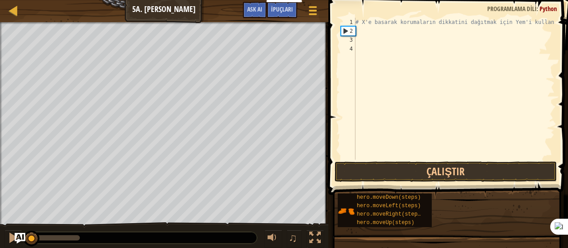
click at [358, 32] on div "# X'e basarak korumaların dikkatini dağıtmak için Yem'i kullan." at bounding box center [454, 98] width 201 height 160
drag, startPoint x: 358, startPoint y: 32, endPoint x: 364, endPoint y: 50, distance: 18.5
click at [360, 32] on div "# X'e basarak korumaların dikkatini dağıtmak için Yem'i kullan." at bounding box center [454, 98] width 201 height 160
click at [416, 156] on div "Kurslar Bilgisayar Bilimine Giriş 5a. Hayali Durgu Oyun Menüsü Bitti İpuçları A…" at bounding box center [284, 124] width 568 height 248
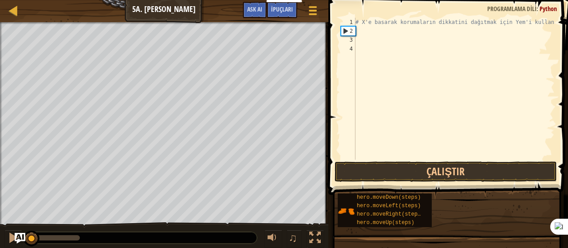
drag, startPoint x: 365, startPoint y: 29, endPoint x: 359, endPoint y: 36, distance: 8.8
click at [365, 30] on div "# X'e basarak korumaların dikkatini dağıtmak için Yem'i kullan." at bounding box center [454, 98] width 201 height 160
click at [359, 39] on div "# X'e basarak korumaların dikkatini dağıtmak için Yem'i kullan." at bounding box center [454, 98] width 201 height 160
click at [359, 31] on div "# X'e basarak korumaların dikkatini dağıtmak için Yem'i kullan." at bounding box center [454, 98] width 201 height 160
type textarea "h"
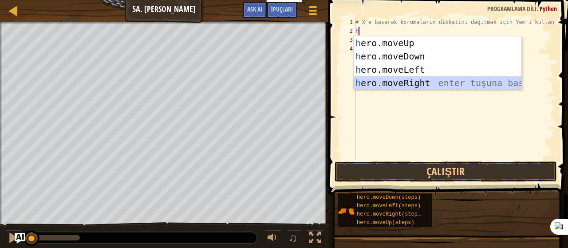
click at [419, 84] on div "h ero.moveUp enter tuşuna bas h ero.moveDown enter tuşuna bas h ero.moveLeft en…" at bounding box center [438, 76] width 168 height 80
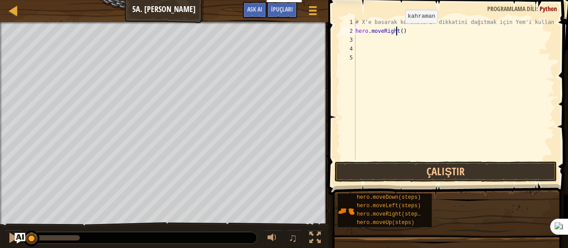
click at [398, 31] on div "# X'e basarak korumaların dikkatini dağıtmak için Yem'i kullan. hero . moveRigh…" at bounding box center [454, 98] width 201 height 160
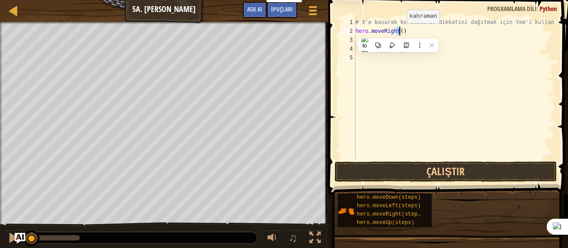
click at [399, 31] on div "# X'e basarak korumaların dikkatini dağıtmak için Yem'i kullan. hero . moveRigh…" at bounding box center [454, 89] width 201 height 142
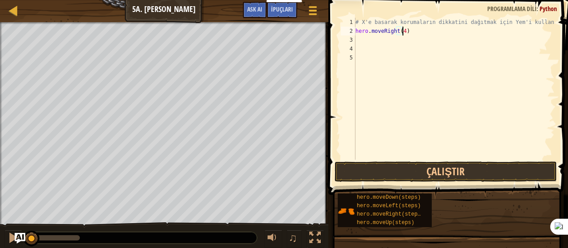
scroll to position [4, 4]
click at [351, 164] on button "Çalıştır" at bounding box center [446, 171] width 222 height 20
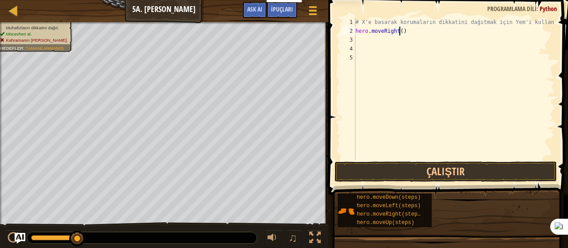
type textarea "hero.moveRight(2)"
click at [360, 39] on div "# X'e basarak korumaların dikkatini dağıtmak için Yem'i kullan. hero . moveRigh…" at bounding box center [454, 98] width 201 height 160
type textarea "h"
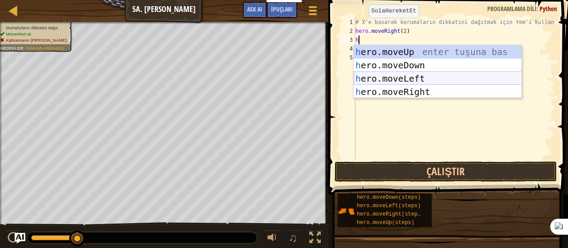
click at [413, 77] on div "h ero.moveUp enter tuşuna bas h ero.moveDown enter tuşuna bas h ero.moveLeft en…" at bounding box center [438, 85] width 168 height 80
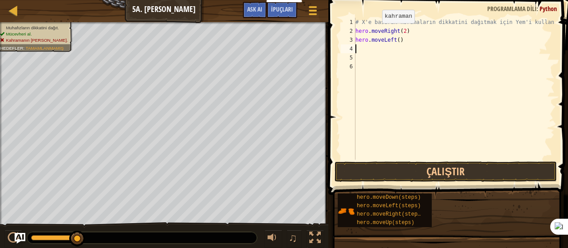
type textarea "h"
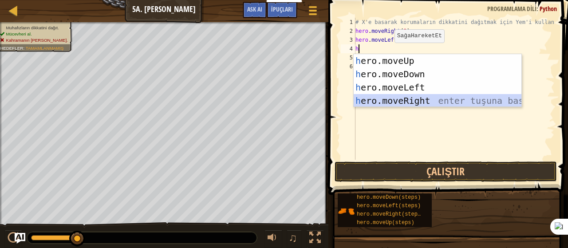
click at [415, 102] on div "h ero.moveUp enter tuşuna bas h ero.moveDown enter tuşuna bas h ero.moveLeft en…" at bounding box center [438, 94] width 168 height 80
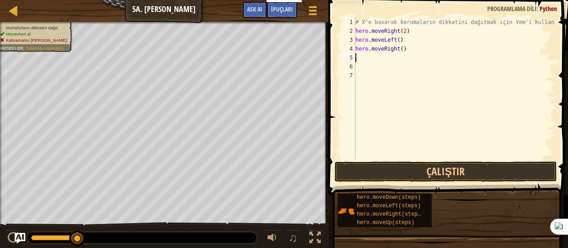
click at [401, 50] on div "# X'e basarak korumaların dikkatini dağıtmak için Yem'i kullan. hero . moveRigh…" at bounding box center [454, 98] width 201 height 160
click at [399, 49] on div "# X'e basarak korumaların dikkatini dağıtmak için Yem'i kullan. hero . moveRigh…" at bounding box center [454, 98] width 201 height 160
type textarea "hero.moveRight(3)"
click at [418, 162] on div "hero.moveRight(3) [PHONE_NUMBER]'e basarak korumaların dikkatini dağıtmak için …" at bounding box center [447, 114] width 242 height 221
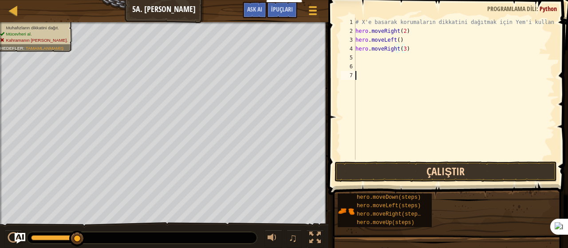
scroll to position [4, 0]
click at [418, 165] on button "Çalıştır" at bounding box center [446, 171] width 222 height 20
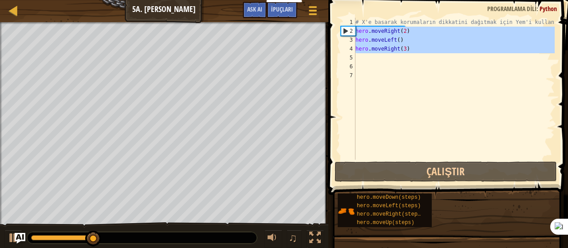
drag, startPoint x: 410, startPoint y: 54, endPoint x: 343, endPoint y: 31, distance: 70.6
click at [343, 31] on div "[PHONE_NUMBER]'e basarak korumaların dikkatini dağıtmak için Yem'i kullan. hero…" at bounding box center [447, 89] width 216 height 142
type textarea "hero.moveRight(2) hero.moveLeft()"
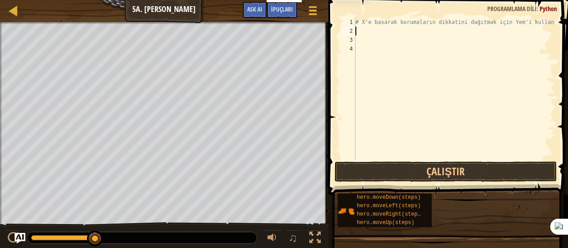
type textarea "h"
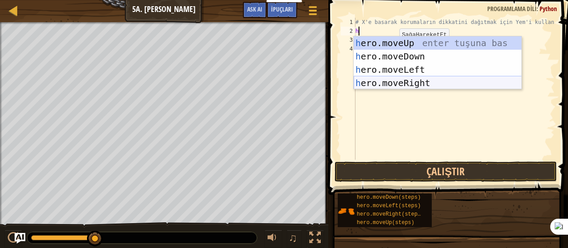
click at [381, 82] on div "h ero.moveUp enter tuşuna bas h ero.moveDown enter tuşuna bas h ero.moveLeft en…" at bounding box center [438, 76] width 168 height 80
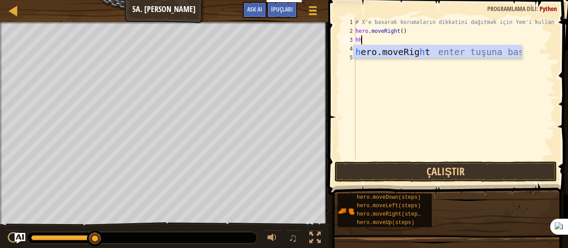
type textarea "h"
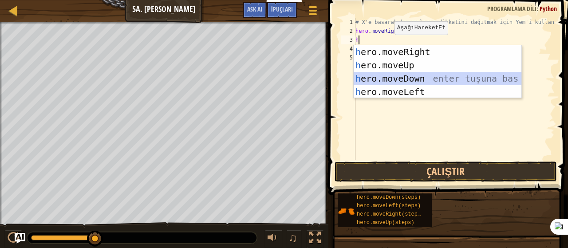
click at [402, 80] on div "h ero.moveRight enter tuşuna bas h ero.moveUp enter tuşuna bas h ero.moveDown e…" at bounding box center [438, 85] width 168 height 80
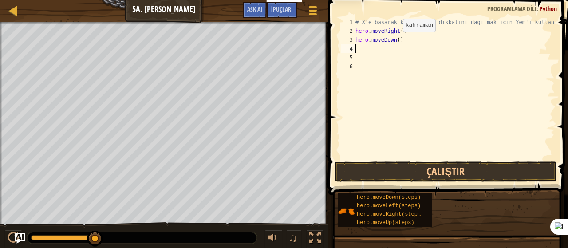
click at [395, 41] on div "# X'e basarak korumaların dikkatini dağıtmak için Yem'i kullan. hero . moveRigh…" at bounding box center [454, 98] width 201 height 160
type textarea "hero.moveDown(2)"
click at [366, 50] on div "# X'e basarak korumaların dikkatini dağıtmak için Yem'i kullan. hero . moveRigh…" at bounding box center [454, 98] width 201 height 160
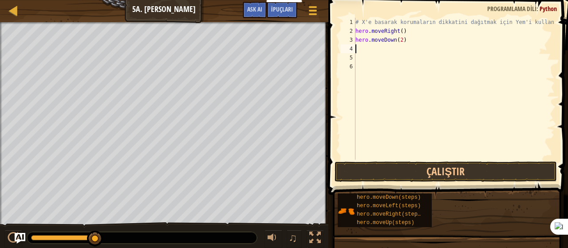
type textarea "h"
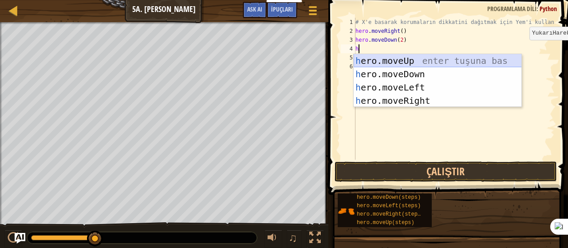
click at [386, 59] on div "h ero.moveUp enter tuşuna bas h ero.moveDown enter tuşuna bas h ero.moveLeft en…" at bounding box center [438, 94] width 168 height 80
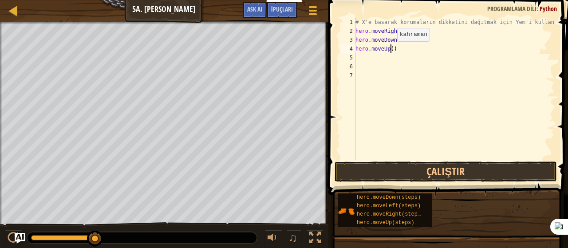
click at [390, 50] on div "# X'e basarak korumaların dikkatini dağıtmak için Yem'i kullan. hero . moveRigh…" at bounding box center [454, 98] width 201 height 160
type textarea "hero.moveUp(2)"
click at [355, 55] on div "# X'e basarak korumaların dikkatini dağıtmak için Yem'i kullan. hero . moveRigh…" at bounding box center [454, 98] width 201 height 160
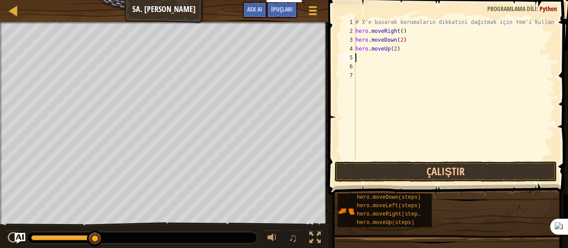
type textarea "h"
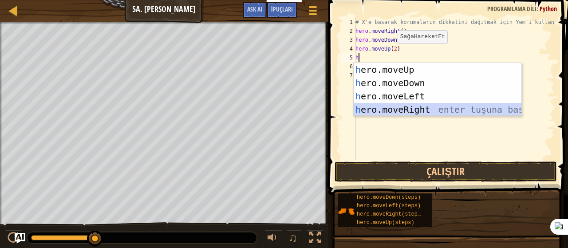
click at [427, 111] on div "h ero.moveUp enter tuşuna bas h ero.moveDown enter tuşuna bas h ero.moveLeft en…" at bounding box center [438, 103] width 168 height 80
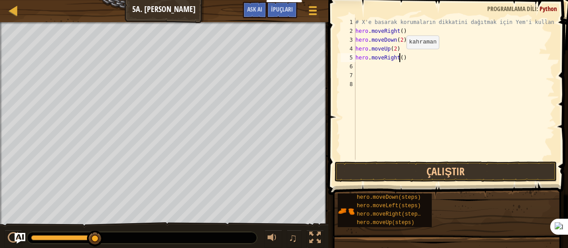
click at [398, 58] on div "# X'e basarak korumaların dikkatini dağıtmak için Yem'i kullan. hero . moveRigh…" at bounding box center [454, 98] width 201 height 160
type textarea "hero.moveRight(3)"
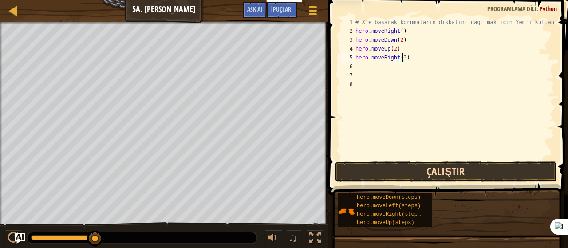
click at [417, 165] on button "Çalıştır" at bounding box center [446, 171] width 222 height 20
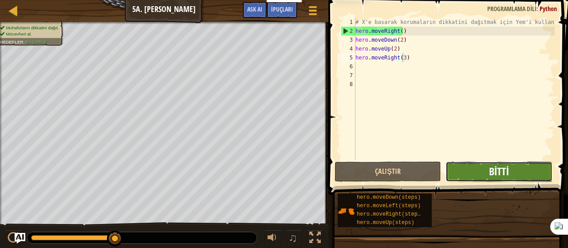
click at [491, 168] on span "Bitti" at bounding box center [499, 171] width 20 height 14
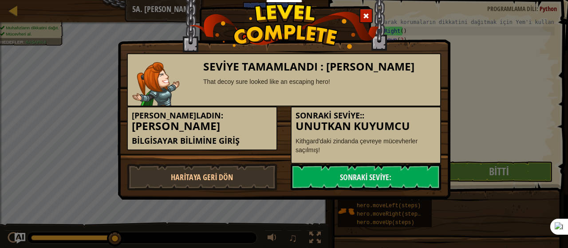
click at [376, 162] on div "Sonraki Seviye:: Unutkan Kuyumcu Kithgard'daki zindanda çevreye mücevherler saç…" at bounding box center [366, 134] width 150 height 57
click at [382, 169] on link "Sonraki Seviye:" at bounding box center [366, 177] width 150 height 27
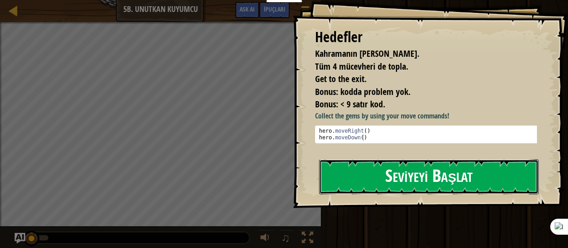
click at [371, 173] on button "Seviyeyi Başlat" at bounding box center [429, 176] width 220 height 35
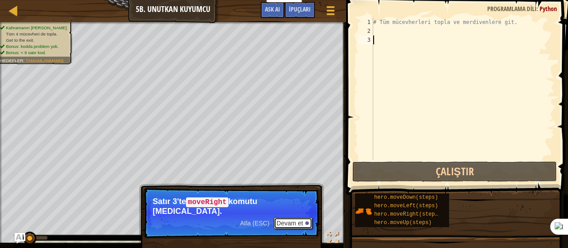
click at [291, 217] on button "Devam et" at bounding box center [293, 223] width 39 height 12
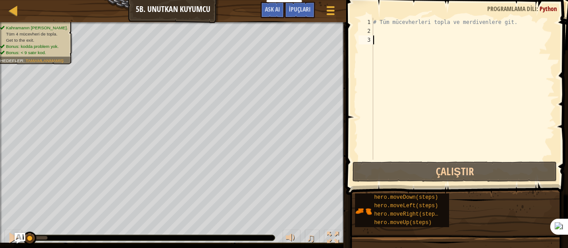
click at [374, 26] on div "# Tüm mücevherleri topla ve merdivenlere git." at bounding box center [462, 98] width 183 height 160
type textarea "# Tüm mücevherleri topla ve merdivenlere git."
click at [374, 26] on div "# Tüm mücevherleri topla ve merdivenlere git." at bounding box center [462, 98] width 183 height 160
click at [374, 30] on div "# Tüm mücevherleri topla ve merdivenlere git." at bounding box center [462, 98] width 183 height 160
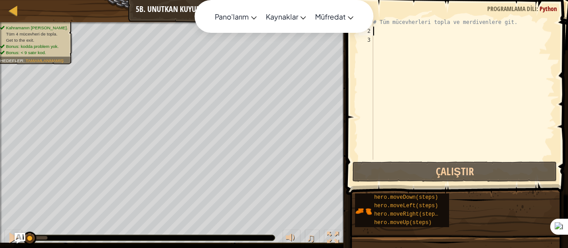
type textarea "h"
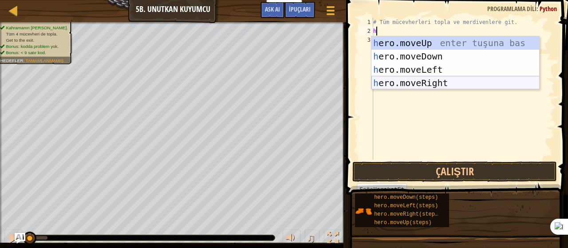
click at [436, 81] on div "h ero.moveUp enter tuşuna bas h ero.moveDown enter tuşuna bas h ero.moveLeft en…" at bounding box center [455, 76] width 168 height 80
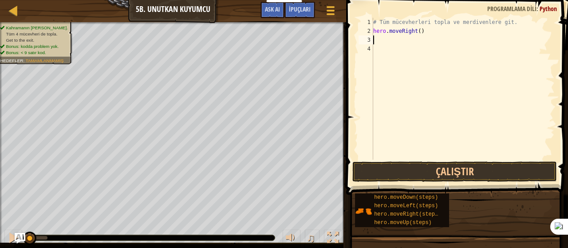
type textarea "h"
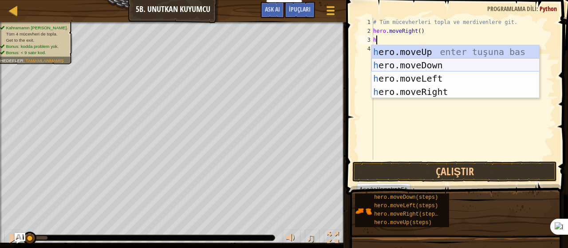
click at [428, 65] on div "h ero.moveUp enter tuşuna bas h ero.moveDown enter tuşuna bas h ero.moveLeft en…" at bounding box center [455, 85] width 168 height 80
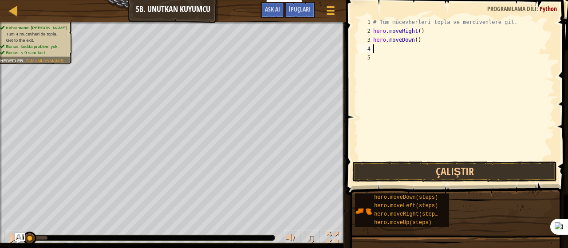
type textarea "h"
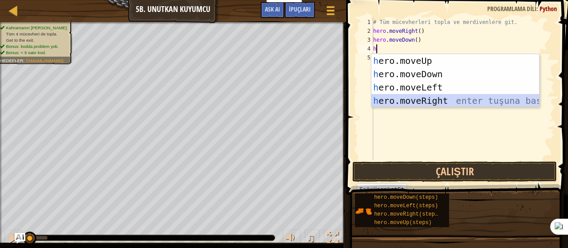
click at [425, 103] on div "h ero.moveUp enter tuşuna bas h ero.moveDown enter tuşuna bas h ero.moveLeft en…" at bounding box center [455, 94] width 168 height 80
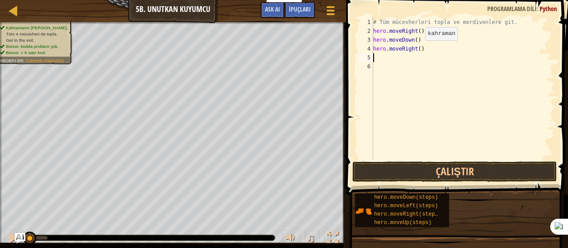
click at [417, 49] on div "# Tüm mücevherleri topla ve merdivenlere git. hero . moveRight ( ) hero . moveD…" at bounding box center [462, 98] width 183 height 160
type textarea "hero.moveRight(2)"
click at [375, 60] on div "# Tüm mücevherleri topla ve merdivenlere git. hero . moveRight ( ) hero . moveD…" at bounding box center [462, 98] width 183 height 160
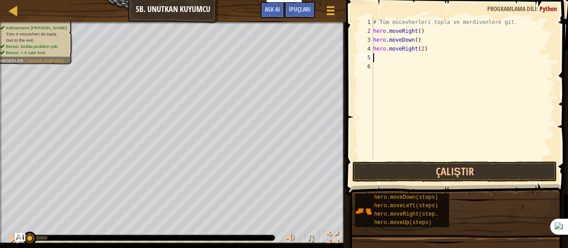
type textarea "h"
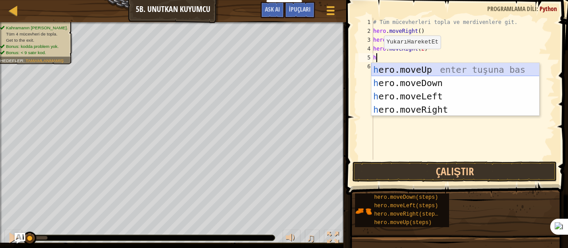
click at [419, 67] on div "h ero.moveUp enter tuşuna bas h ero.moveDown enter tuşuna bas h ero.moveLeft en…" at bounding box center [455, 103] width 168 height 80
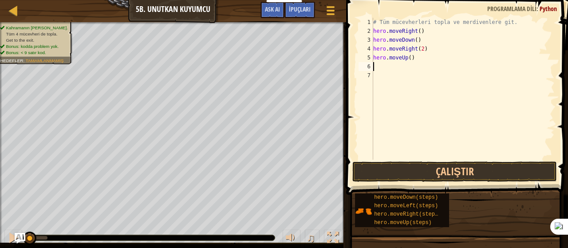
type textarea "h"
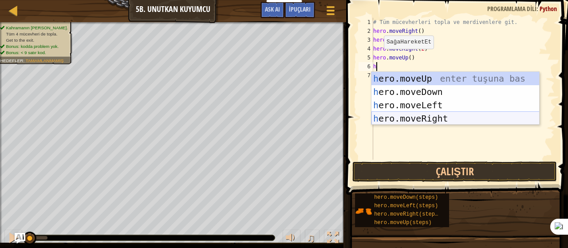
click at [429, 121] on div "h ero.moveUp enter tuşuna bas h ero.moveDown enter tuşuna bas h ero.moveLeft en…" at bounding box center [455, 112] width 168 height 80
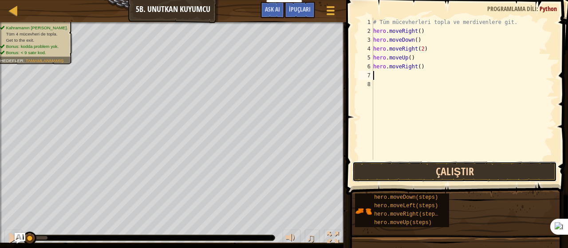
click at [435, 178] on button "Çalıştır" at bounding box center [454, 171] width 205 height 20
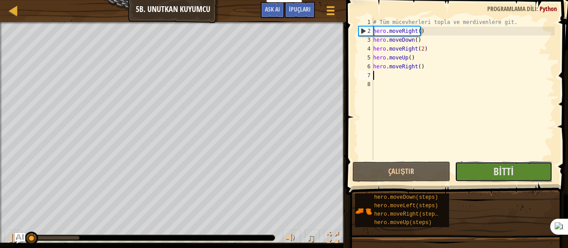
drag, startPoint x: 511, startPoint y: 189, endPoint x: 509, endPoint y: 194, distance: 5.1
click at [509, 194] on div "Çözümü doldur İpuçları 1 2 3 4 5 6 7 8 # Tüm mücevherleri topla ve merdivenlere…" at bounding box center [455, 122] width 224 height 244
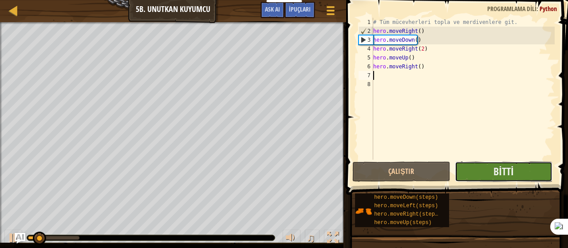
click at [516, 165] on button "Bitti" at bounding box center [504, 171] width 98 height 20
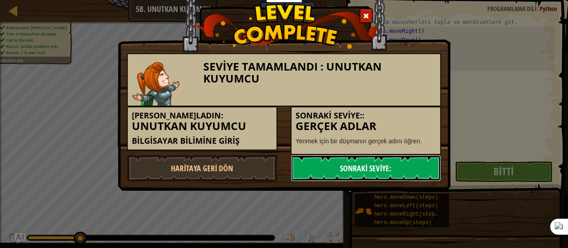
click at [361, 171] on link "Sonraki Seviye:" at bounding box center [366, 168] width 150 height 27
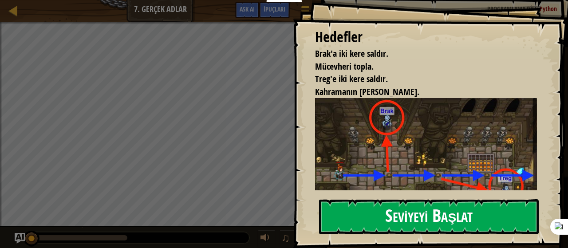
click at [469, 219] on button "Seviyeyi Başlat" at bounding box center [429, 216] width 220 height 35
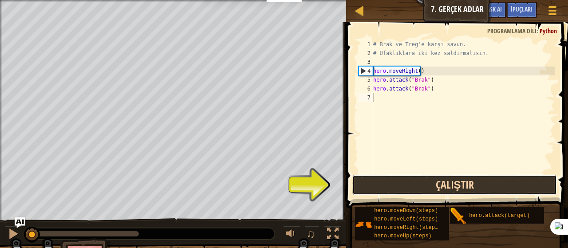
drag, startPoint x: 542, startPoint y: 180, endPoint x: 538, endPoint y: 182, distance: 5.0
click at [538, 182] on button "Çalıştır" at bounding box center [454, 185] width 205 height 20
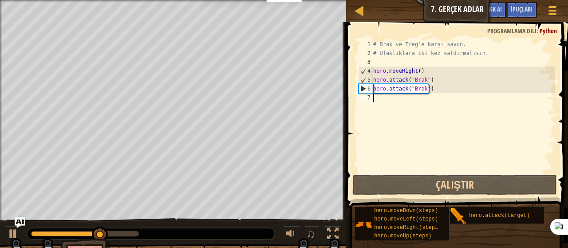
click at [383, 98] on div "# Brak ve Treg'e karşı savun. # Ufaklıklara iki kez saldırmalısın. hero . moveR…" at bounding box center [462, 115] width 183 height 151
type textarea "h"
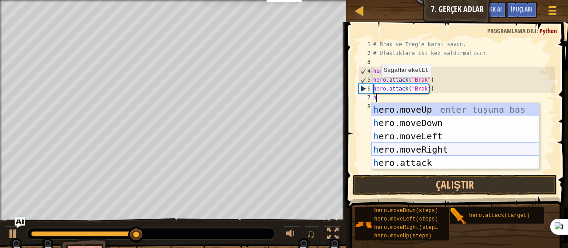
click at [419, 149] on div "h ero.moveUp enter tuşuna bas h ero.moveDown enter tuşuna bas h ero.moveLeft en…" at bounding box center [455, 149] width 168 height 93
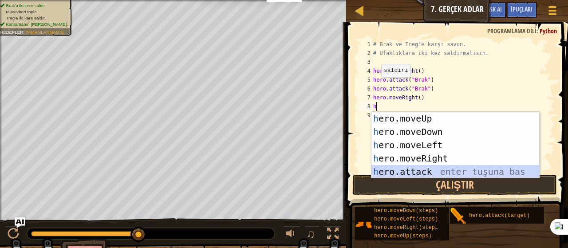
click at [413, 172] on div "h ero.moveUp enter tuşuna bas h ero.moveDown enter tuşuna bas h ero.moveLeft en…" at bounding box center [455, 158] width 168 height 93
type textarea "hero.attack("Enemy Name")"
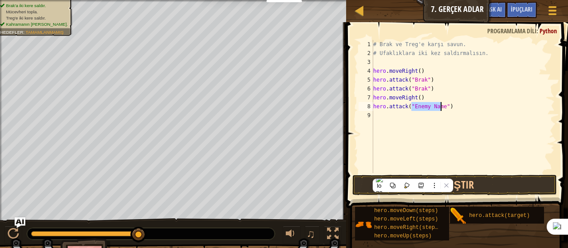
click at [382, 112] on div "# Brak ve Treg'e karşı savun. # Ufaklıklara iki kez saldırmalısın. hero . moveR…" at bounding box center [462, 115] width 183 height 151
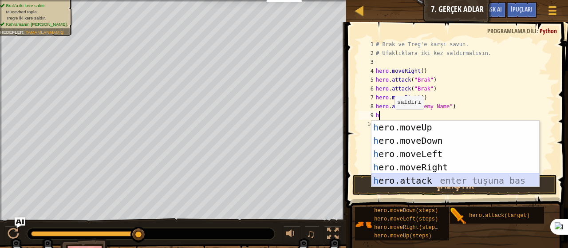
click at [428, 176] on div "h ero.moveUp enter tuşuna bas h ero.moveDown enter tuşuna bas h ero.moveLeft en…" at bounding box center [455, 167] width 168 height 93
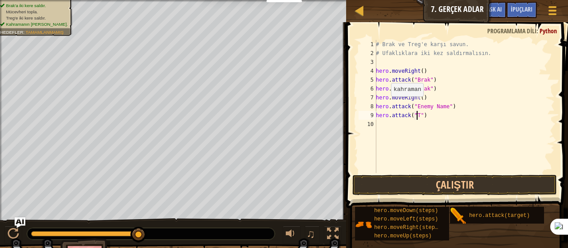
scroll to position [4, 4]
click at [443, 108] on div "# Brak ve Treg'e karşı savun. # Ufaklıklara iki kez saldırmalısın. hero . moveR…" at bounding box center [464, 115] width 181 height 151
type textarea "hero.attack("Treg")"
click at [378, 122] on div "# Brak ve Treg'e karşı savun. # Ufaklıklara iki kez saldırmalısın. hero . moveR…" at bounding box center [464, 115] width 181 height 151
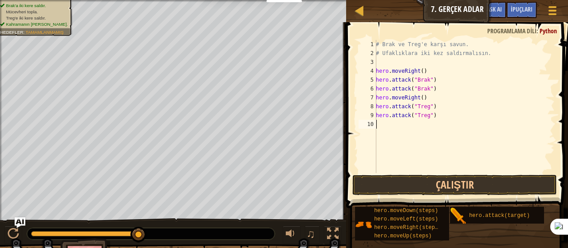
type textarea "h"
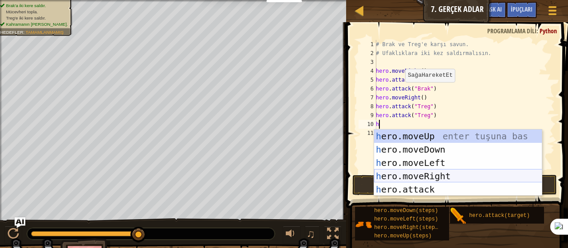
click at [419, 173] on div "h ero.moveUp enter tuşuna bas h ero.moveDown enter tuşuna bas h ero.moveLeft en…" at bounding box center [458, 176] width 168 height 93
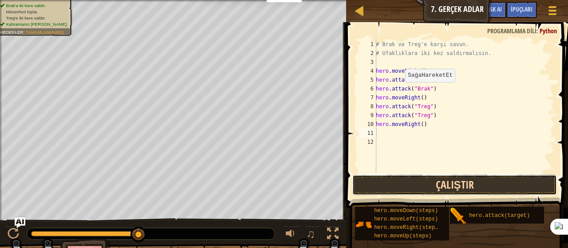
click at [433, 184] on button "Çalıştır" at bounding box center [454, 185] width 205 height 20
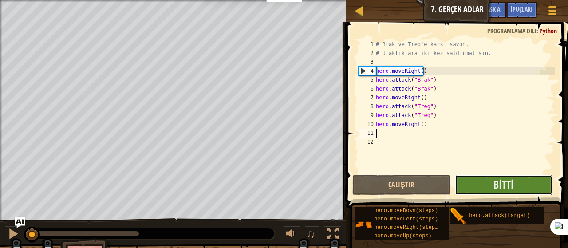
click at [491, 181] on button "Bitti" at bounding box center [504, 185] width 98 height 20
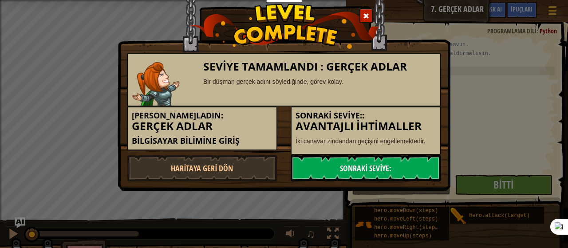
click at [424, 189] on div "Seviye Tamamlandı : Gerçek Adlar Bir düşman gerçek adını söylediğinde, görev ko…" at bounding box center [284, 84] width 333 height 213
click at [398, 155] on link "Sonraki Seviye:" at bounding box center [366, 168] width 150 height 27
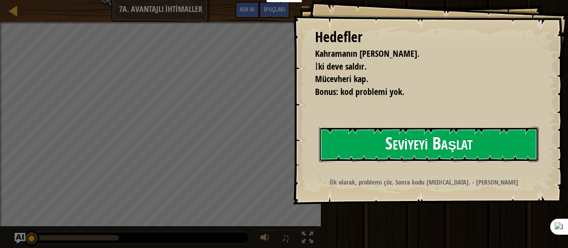
click at [397, 139] on button "Seviyeyi Başlat" at bounding box center [429, 144] width 220 height 35
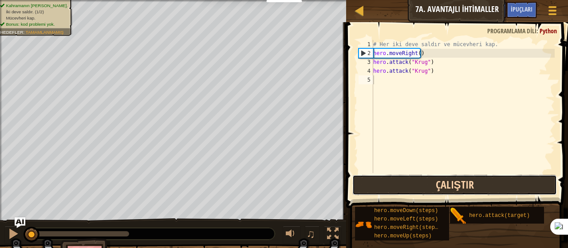
drag, startPoint x: 449, startPoint y: 188, endPoint x: 448, endPoint y: 174, distance: 13.8
click at [449, 188] on button "Çalıştır" at bounding box center [454, 185] width 205 height 20
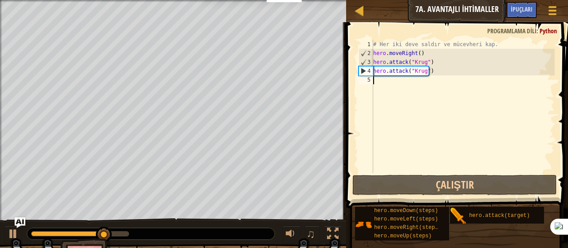
type textarea "h"
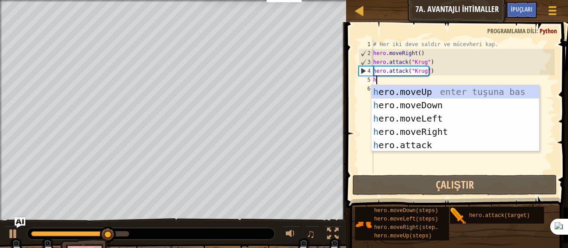
scroll to position [4, 0]
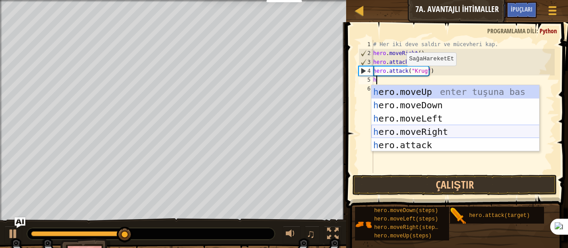
click at [403, 128] on div "h ero.moveUp enter tuşuna bas h ero.moveDown enter tuşuna bas h ero.moveLeft en…" at bounding box center [455, 131] width 168 height 93
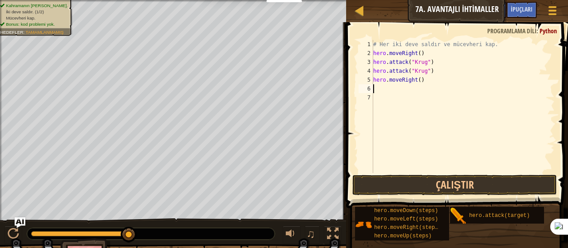
type textarea "h"
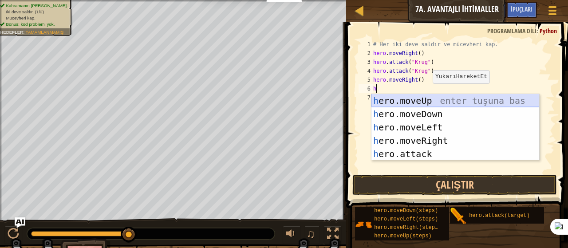
click at [425, 95] on div "h ero.moveUp enter tuşuna bas h ero.moveDown enter tuşuna bas h ero.moveLeft en…" at bounding box center [455, 140] width 168 height 93
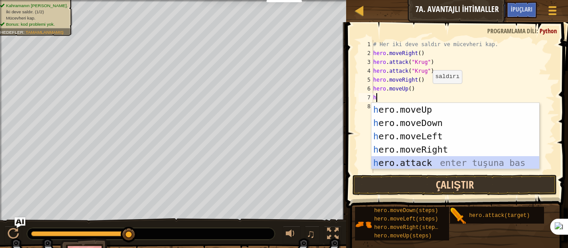
drag, startPoint x: 405, startPoint y: 160, endPoint x: 382, endPoint y: 177, distance: 28.8
click at [403, 162] on div "h ero.moveUp enter tuşuna bas h ero.moveDown enter tuşuna bas h ero.moveLeft en…" at bounding box center [455, 149] width 168 height 93
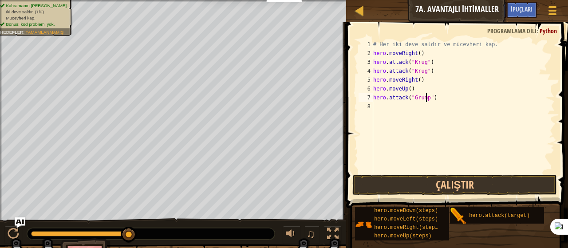
scroll to position [4, 4]
click at [424, 91] on div "# Her iki deve saldır ve mücevheri kap. hero . moveRight ( ) hero . attack ( "[…" at bounding box center [462, 115] width 183 height 151
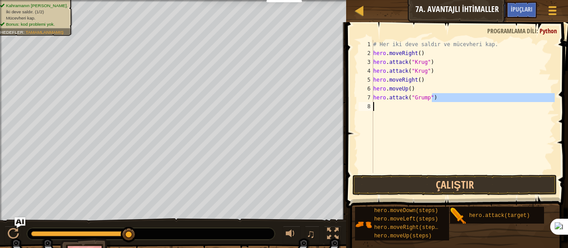
drag, startPoint x: 434, startPoint y: 98, endPoint x: 386, endPoint y: 108, distance: 49.3
click at [386, 108] on div "# Her iki deve saldır ve mücevheri kap. hero . moveRight ( ) hero . attack ( "[…" at bounding box center [462, 115] width 183 height 151
type textarea "hero.attack("Grump")"
drag, startPoint x: 440, startPoint y: 119, endPoint x: 439, endPoint y: 111, distance: 8.0
click at [440, 118] on div "# Her iki deve saldır ve mücevheri kap. hero . moveRight ( ) hero . attack ( "[…" at bounding box center [462, 106] width 183 height 133
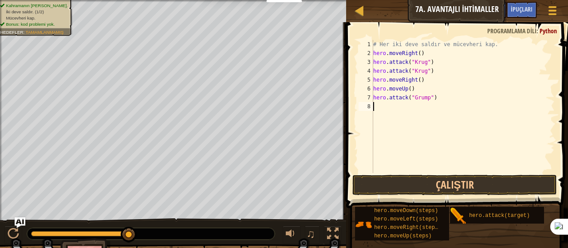
scroll to position [4, 0]
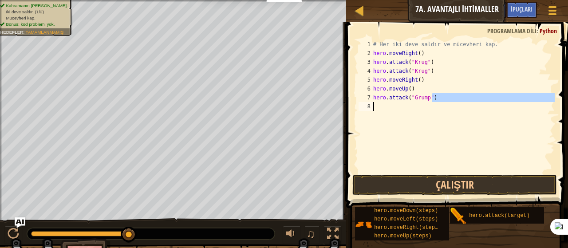
drag, startPoint x: 433, startPoint y: 100, endPoint x: 371, endPoint y: 103, distance: 62.6
click at [371, 103] on div "1 2 3 4 5 6 7 8 # Her iki deve saldır ve mücevheri kap. hero . moveRight ( ) he…" at bounding box center [456, 106] width 198 height 133
type textarea "hero.attack("Grump")"
click at [450, 120] on div "# Her iki deve saldır ve mücevheri kap. hero . moveRight ( ) hero . attack ( "[…" at bounding box center [462, 106] width 183 height 133
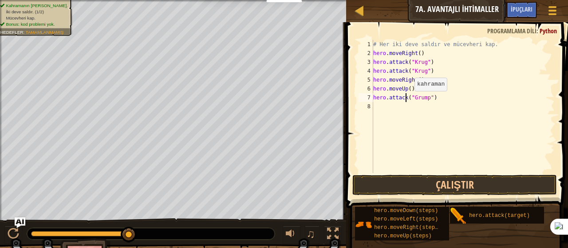
click at [406, 100] on div "# Her iki deve saldır ve mücevheri kap. hero . moveRight ( ) hero . attack ( "[…" at bounding box center [462, 115] width 183 height 151
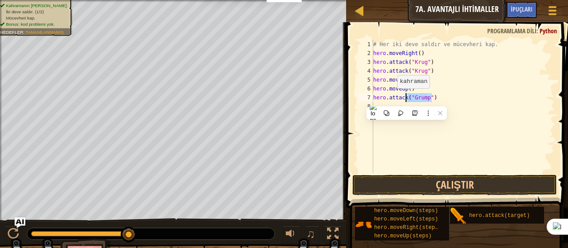
click at [390, 97] on div "# Her iki deve saldır ve mücevheri kap. hero . moveRight ( ) hero . attack ( "[…" at bounding box center [462, 115] width 183 height 151
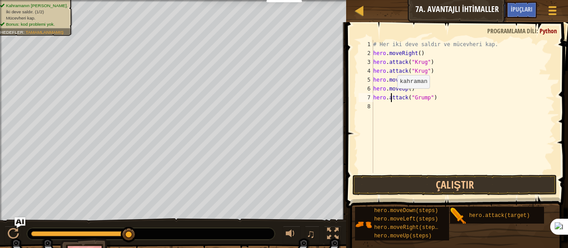
click at [390, 97] on div "# Her iki deve saldır ve mücevheri kap. hero . moveRight ( ) hero . attack ( "[…" at bounding box center [462, 115] width 183 height 151
type textarea "hero.attack("Grump")"
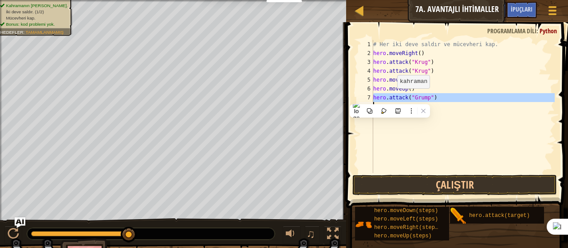
click at [390, 97] on div "# Her iki deve saldır ve mücevheri kap. hero . moveRight ( ) hero . attack ( "[…" at bounding box center [462, 115] width 183 height 151
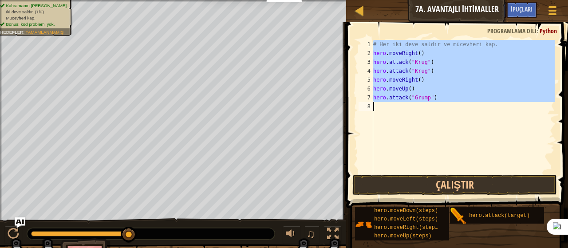
click at [394, 114] on div "# Her iki deve saldır ve mücevheri kap. hero . moveRight ( ) hero . attack ( "[…" at bounding box center [462, 106] width 183 height 133
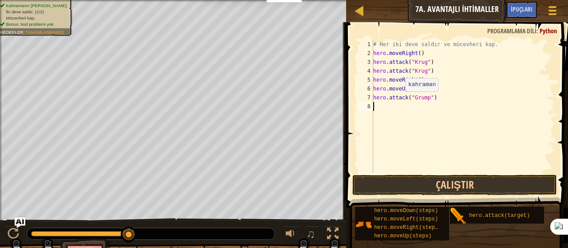
click at [398, 100] on div "# Her iki deve saldır ve mücevheri kap. hero . moveRight ( ) hero . attack ( "[…" at bounding box center [462, 115] width 183 height 151
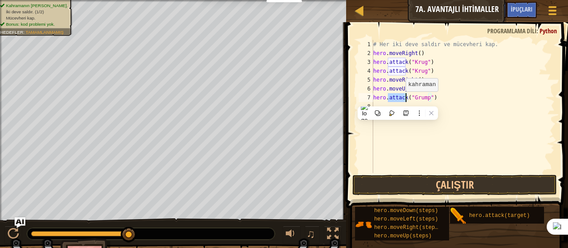
click at [398, 100] on div "# Her iki deve saldır ve mücevheri kap. hero . moveRight ( ) hero . attack ( "[…" at bounding box center [462, 106] width 183 height 133
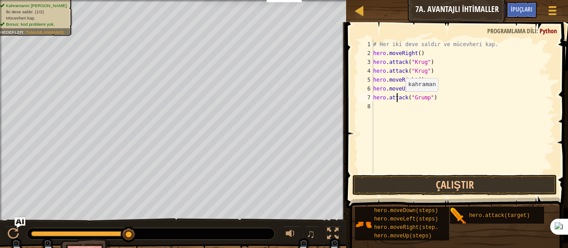
click at [398, 100] on div "# Her iki deve saldır ve mücevheri kap. hero . moveRight ( ) hero . attack ( "[…" at bounding box center [462, 115] width 183 height 151
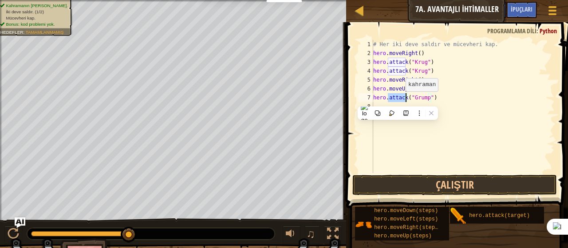
click at [398, 100] on div "# Her iki deve saldır ve mücevheri kap. hero . moveRight ( ) hero . attack ( "[…" at bounding box center [462, 106] width 183 height 133
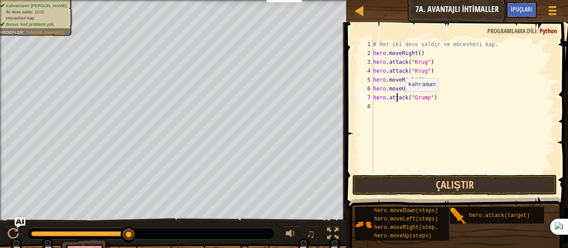
click at [398, 100] on div "# Her iki deve saldır ve mücevheri kap. hero . moveRight ( ) hero . attack ( "[…" at bounding box center [462, 115] width 183 height 151
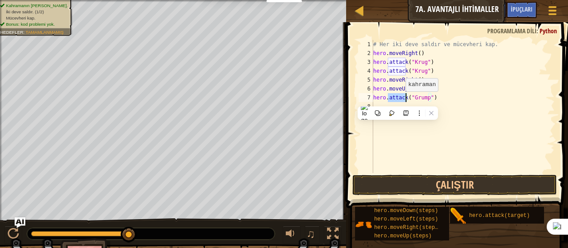
click at [398, 100] on div "# Her iki deve saldır ve mücevheri kap. hero . moveRight ( ) hero . attack ( "[…" at bounding box center [462, 106] width 183 height 133
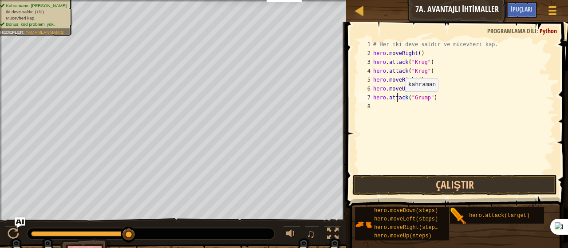
click at [398, 100] on div "# Her iki deve saldır ve mücevheri kap. hero . moveRight ( ) hero . attack ( "[…" at bounding box center [462, 115] width 183 height 151
type textarea "hero.attack("Grump")"
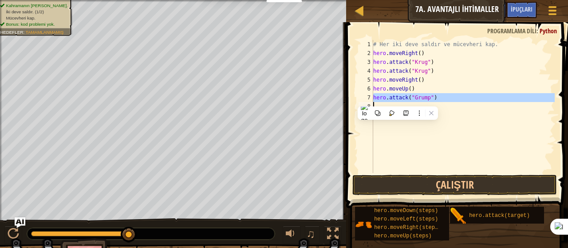
click at [441, 136] on div "# Her iki deve saldır ve mücevheri kap. hero . moveRight ( ) hero . attack ( "[…" at bounding box center [462, 106] width 183 height 133
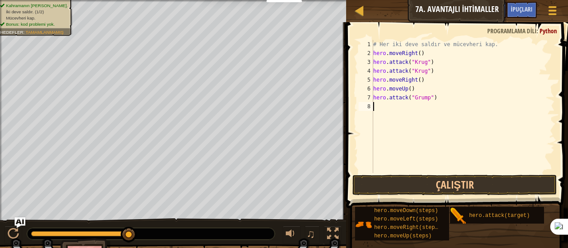
click at [381, 107] on div "# Her iki deve saldır ve mücevheri kap. hero . moveRight ( ) hero . attack ( "[…" at bounding box center [462, 115] width 183 height 151
drag, startPoint x: 438, startPoint y: 101, endPoint x: 363, endPoint y: 100, distance: 75.0
click at [363, 100] on div "1 2 3 4 5 6 7 8 # Her iki deve saldır ve mücevheri kap. hero . moveRight ( ) he…" at bounding box center [456, 106] width 198 height 133
type textarea "hero.attack("Grump")"
click at [378, 110] on div "# Her iki deve saldır ve mücevheri kap. hero . moveRight ( ) hero . attack ( "[…" at bounding box center [462, 115] width 183 height 151
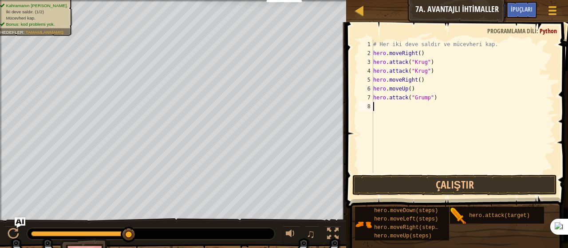
paste textarea "hero.attack("Grump")"
type textarea "hero.attack("Grump")"
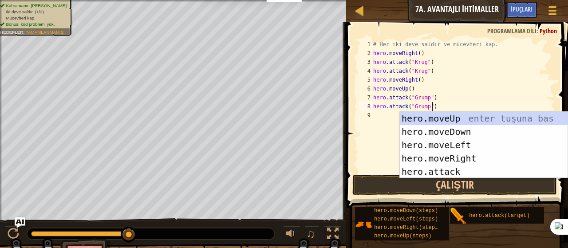
click at [386, 142] on div "# Her iki deve saldır ve mücevheri kap. hero . moveRight ( ) hero . attack ( "[…" at bounding box center [462, 115] width 183 height 151
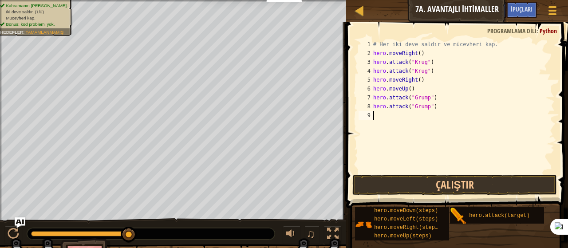
type textarea "h"
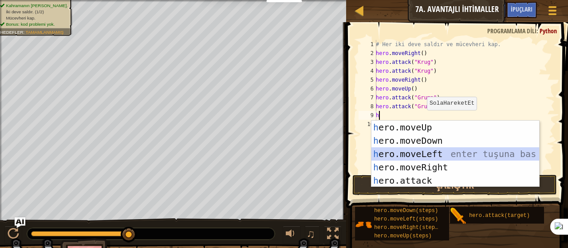
click at [415, 154] on div "h ero.moveUp enter tuşuna bas h ero.moveDown enter tuşuna bas h ero.moveLeft en…" at bounding box center [455, 167] width 168 height 93
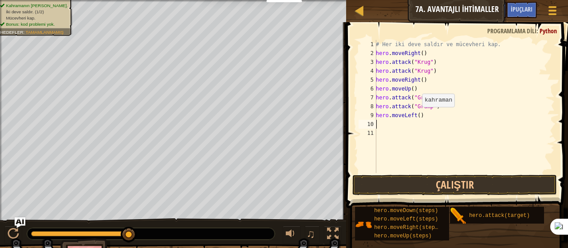
click at [416, 116] on div "# Her iki deve saldır ve mücevheri kap. hero . moveRight ( ) hero . attack ( "[…" at bounding box center [464, 115] width 181 height 151
type textarea "hero.moveLeft(2)"
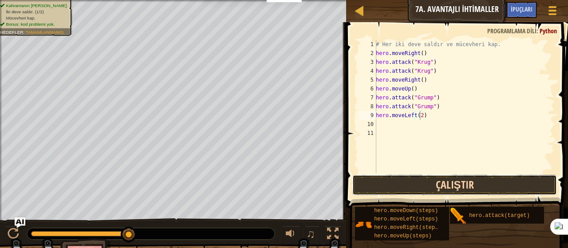
click at [442, 193] on button "Çalıştır" at bounding box center [454, 185] width 205 height 20
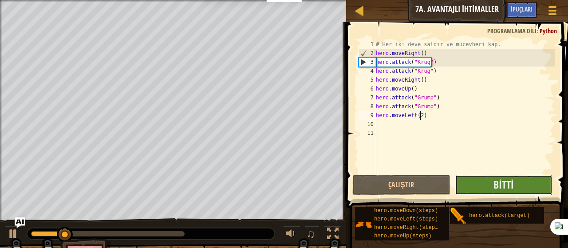
click at [486, 180] on button "Bitti" at bounding box center [504, 185] width 98 height 20
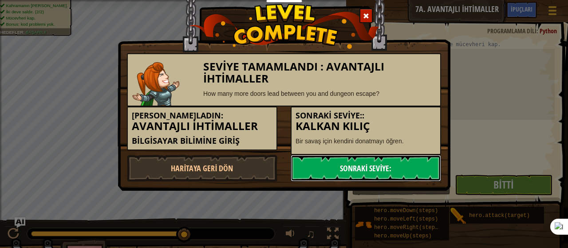
click at [397, 173] on link "Sonraki Seviye:" at bounding box center [366, 168] width 150 height 27
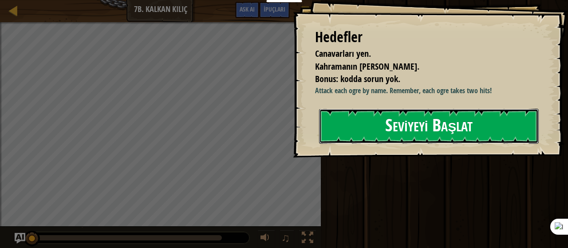
click at [329, 118] on button "Seviyeyi Başlat" at bounding box center [429, 126] width 220 height 35
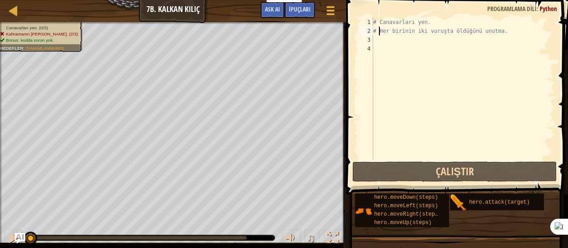
click at [378, 35] on div "# Canavarları yen. # Her birinin iki vuruşta öldüğünü unutma." at bounding box center [462, 98] width 183 height 160
type textarea "# Her birinin iki vuruşta öldüğünü unutma."
click at [377, 42] on div "# Canavarları yen. # Her birinin iki vuruşta öldüğünü unutma." at bounding box center [462, 98] width 183 height 160
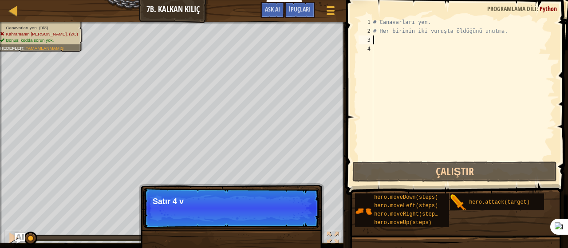
scroll to position [4, 0]
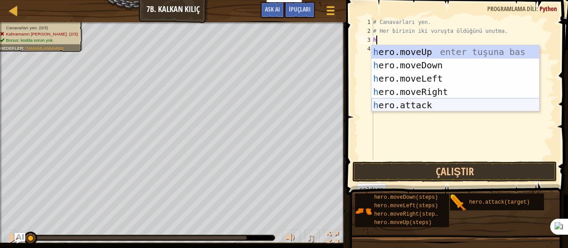
drag, startPoint x: 443, startPoint y: 104, endPoint x: 437, endPoint y: 114, distance: 11.7
click at [443, 104] on div "h ero.moveUp enter tuşuna bas h ero.moveDown enter tuşuna bas h ero.moveLeft en…" at bounding box center [455, 91] width 168 height 93
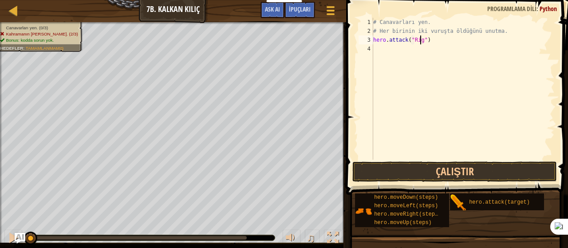
scroll to position [4, 4]
drag, startPoint x: 431, startPoint y: 39, endPoint x: 364, endPoint y: 44, distance: 67.2
click at [364, 44] on div "hero.attack("Rig") 1 2 3 4 # Canavarları yen. # Her birinin iki vuruşta öldüğün…" at bounding box center [456, 89] width 198 height 142
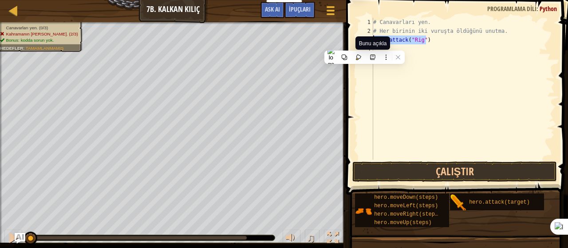
type textarea "hero.attack("Rig")"
click at [375, 45] on span "Bunu açıkla" at bounding box center [373, 43] width 28 height 6
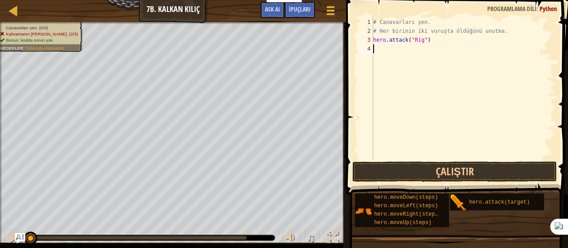
drag, startPoint x: 451, startPoint y: 66, endPoint x: 425, endPoint y: 65, distance: 26.2
click at [450, 67] on div "# Canavarları yen. # Her birinin iki vuruşta öldüğünü unutma. hero . attack ( "…" at bounding box center [462, 98] width 183 height 160
paste textarea "hero.attack("Rig")"
type textarea "hero.attack("Rig")"
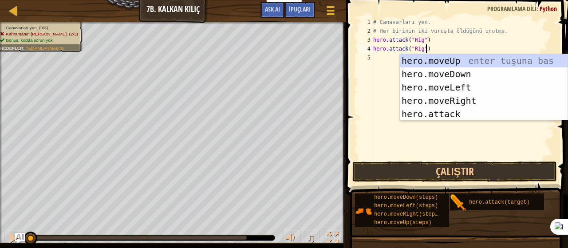
click at [387, 66] on div "# Canavarları yen. # Her birinin iki vuruşta öldüğünü unutma. hero . attack ( "…" at bounding box center [462, 98] width 183 height 160
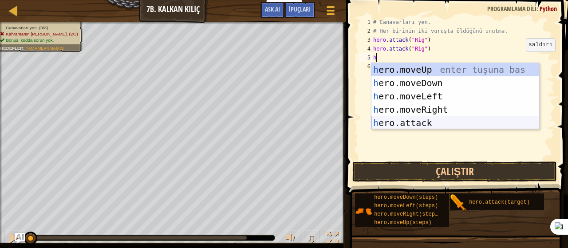
click at [435, 123] on div "h ero.moveUp enter tuşuna bas h ero.moveDown enter tuşuna bas h ero.moveLeft en…" at bounding box center [455, 109] width 168 height 93
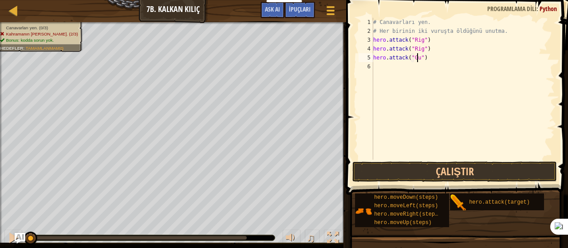
scroll to position [4, 4]
type textarea "hero.attack("Gurt")"
drag, startPoint x: 431, startPoint y: 59, endPoint x: 373, endPoint y: 58, distance: 58.1
click at [373, 58] on div "# Canavarları yen. # Her birinin iki vuruşta öldüğünü unutma. hero . attack ( "…" at bounding box center [462, 98] width 183 height 160
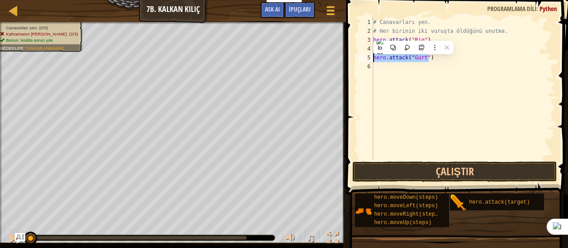
click at [377, 66] on div "# Canavarları yen. # Her birinin iki vuruşta öldüğünü unutma. hero . attack ( "…" at bounding box center [462, 98] width 183 height 160
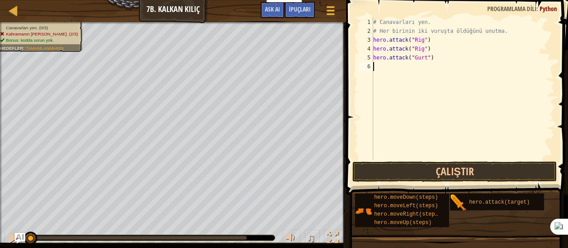
paste textarea "hero.attack("Gurt")"
type textarea "hero.attack("Gurt")"
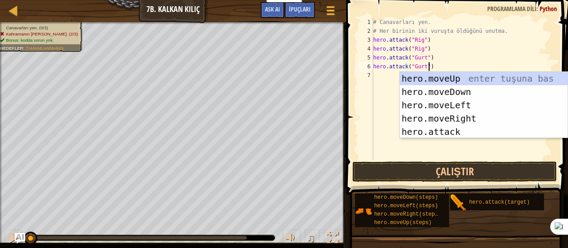
click at [381, 71] on div "# Canavarları yen. # Her birinin iki vuruşta öldüğünü unutma. hero . attack ( "…" at bounding box center [462, 98] width 183 height 160
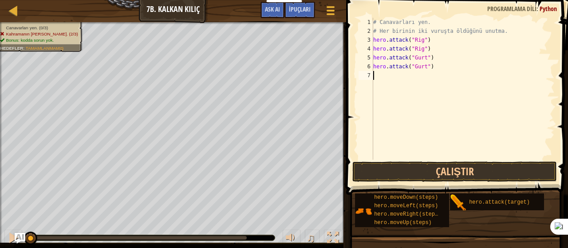
type textarea "h"
click at [404, 147] on div "# Canavarları yen. # Her birinin iki vuruşta öldüğünü unutma. hero . attack ( "…" at bounding box center [462, 98] width 183 height 160
click at [375, 74] on div "# Canavarları yen. # Her birinin iki vuruşta öldüğünü unutma. hero . attack ( "…" at bounding box center [462, 98] width 183 height 160
type textarea "h"
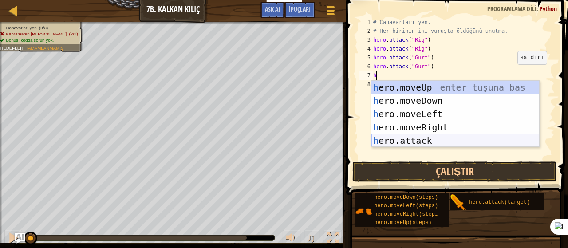
click at [458, 139] on div "h ero.moveUp enter tuşuna bas h ero.moveDown enter tuşuna bas h ero.moveLeft en…" at bounding box center [455, 127] width 168 height 93
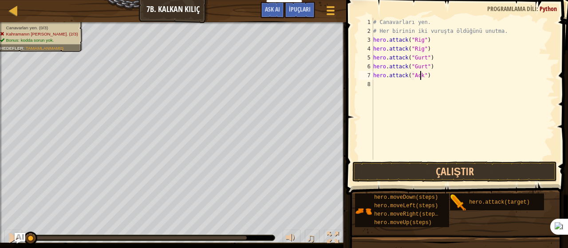
scroll to position [4, 4]
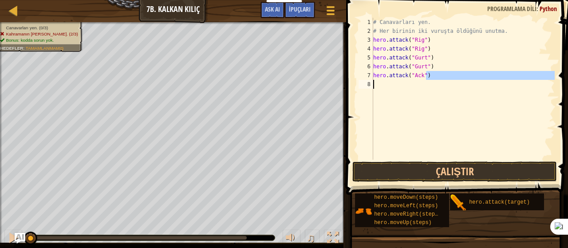
drag, startPoint x: 433, startPoint y: 77, endPoint x: 363, endPoint y: 79, distance: 70.1
click at [355, 85] on div "hero.attack("Ack") 1 2 3 4 5 6 7 8 # Canavarları yen. # Her birinin iki vuruşta…" at bounding box center [455, 114] width 224 height 221
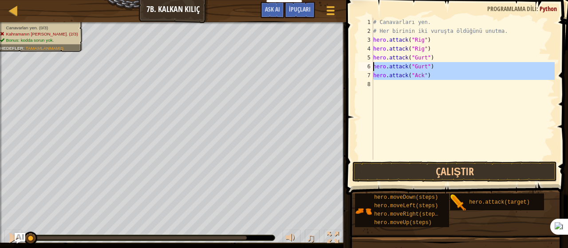
drag, startPoint x: 367, startPoint y: 76, endPoint x: 363, endPoint y: 69, distance: 8.4
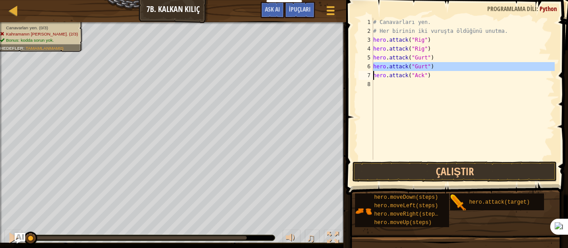
drag, startPoint x: 363, startPoint y: 69, endPoint x: 363, endPoint y: 77, distance: 7.5
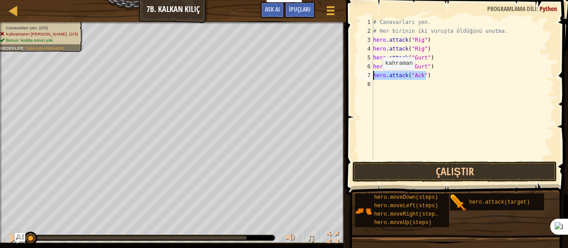
drag, startPoint x: 428, startPoint y: 79, endPoint x: 373, endPoint y: 79, distance: 55.0
click at [373, 79] on div "hero.attack("Ack") 1 2 3 4 5 6 7 8 # Canavarları yen. # Her birinin iki vuruşta…" at bounding box center [456, 89] width 198 height 142
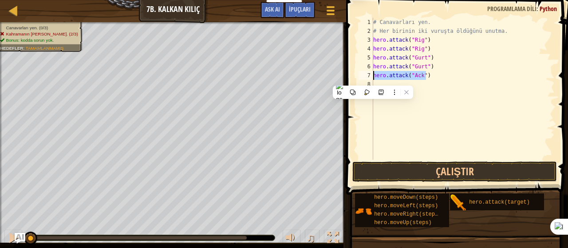
type textarea "hero.attack("Ack")"
click at [375, 86] on div at bounding box center [373, 92] width 80 height 13
drag, startPoint x: 445, startPoint y: 104, endPoint x: 413, endPoint y: 102, distance: 32.1
click at [444, 104] on div "# Canavarları yen. # Her birinin iki vuruşta öldüğünü unutma. hero . attack ( "…" at bounding box center [462, 98] width 183 height 160
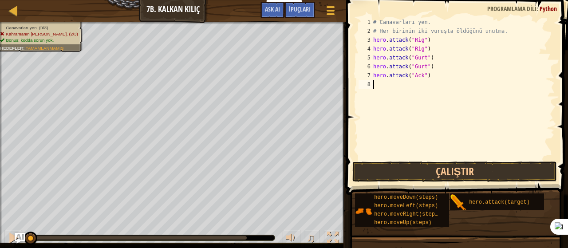
paste textarea "hero.attack("Ack")"
type textarea "hero.attack("Ack")"
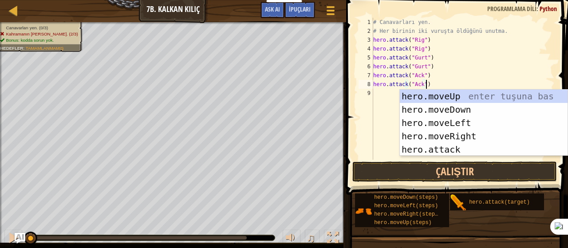
click at [418, 159] on div "# Canavarları yen. # Her birinin iki vuruşta öldüğünü unutma. hero . attack ( "…" at bounding box center [462, 98] width 183 height 160
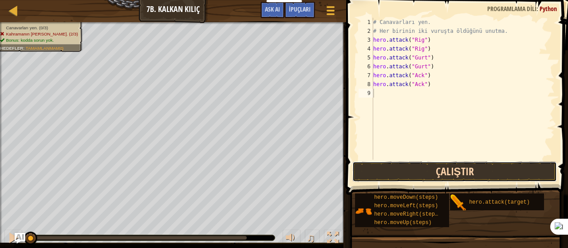
drag, startPoint x: 425, startPoint y: 173, endPoint x: 507, endPoint y: 178, distance: 82.2
click at [425, 173] on button "Çalıştır" at bounding box center [454, 171] width 205 height 20
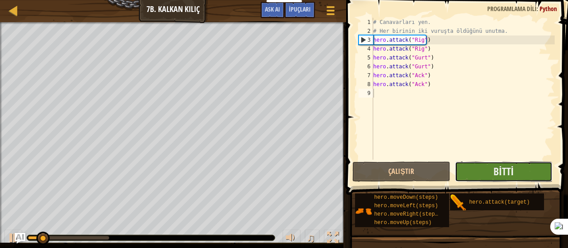
click at [533, 169] on button "Bitti" at bounding box center [504, 171] width 98 height 20
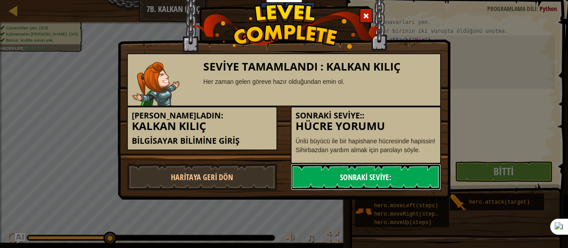
click at [381, 175] on link "Sonraki Seviye:" at bounding box center [366, 177] width 150 height 27
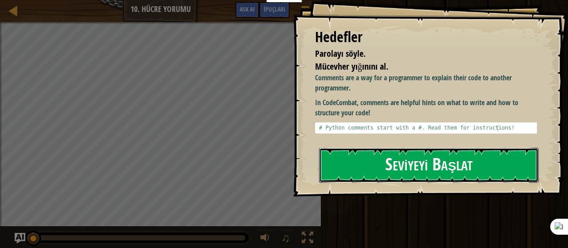
click at [361, 156] on button "Seviyeyi Başlat" at bounding box center [429, 165] width 220 height 35
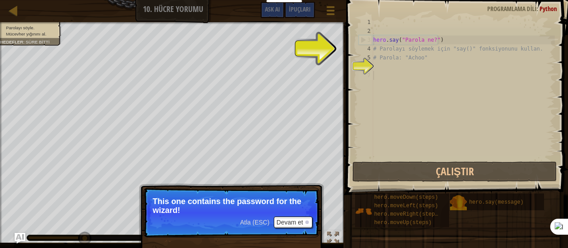
drag, startPoint x: 400, startPoint y: 106, endPoint x: 395, endPoint y: 91, distance: 15.3
click at [398, 102] on div "hero . say ( "Parola ne?" ) # Parolayı söylemek için "say()" fonksiyonunu kulla…" at bounding box center [462, 98] width 183 height 160
click at [395, 91] on div "hero . say ( "Parola ne?" ) # Parolayı söylemek için "say()" fonksiyonunu kulla…" at bounding box center [462, 98] width 183 height 160
drag, startPoint x: 393, startPoint y: 88, endPoint x: 393, endPoint y: 114, distance: 25.3
click at [393, 97] on div "hero . say ( "Parola ne?" ) # Parolayı söylemek için "say()" fonksiyonunu kulla…" at bounding box center [462, 98] width 183 height 160
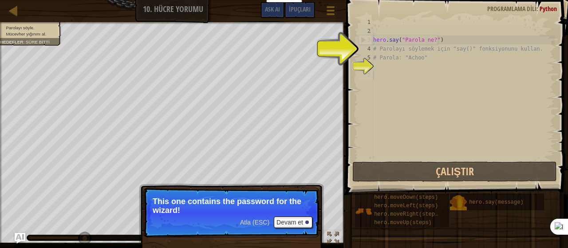
click at [392, 109] on div "hero . say ( "Parola ne?" ) # Parolayı söylemek için "say()" fonksiyonunu kulla…" at bounding box center [462, 98] width 183 height 160
click at [381, 76] on div "hero . say ( "Parola ne?" ) # Parolayı söylemek için "say()" fonksiyonunu kulla…" at bounding box center [462, 98] width 183 height 160
drag, startPoint x: 276, startPoint y: 243, endPoint x: 279, endPoint y: 212, distance: 31.7
click at [289, 218] on button "Devam et" at bounding box center [293, 223] width 39 height 12
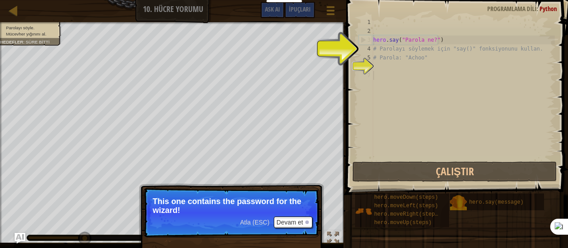
scroll to position [4, 0]
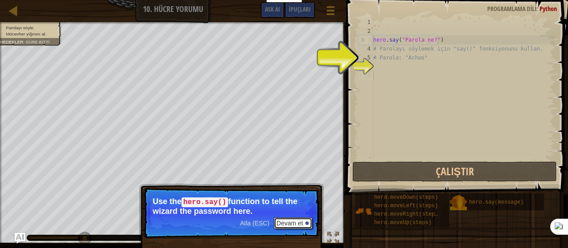
click at [307, 222] on div at bounding box center [307, 223] width 4 height 4
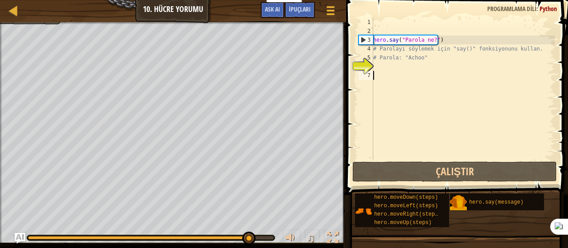
click at [377, 67] on div "hero . say ( "Parola ne?" ) # Parolayı söylemek için "say()" fonksiyonunu kulla…" at bounding box center [462, 98] width 183 height 160
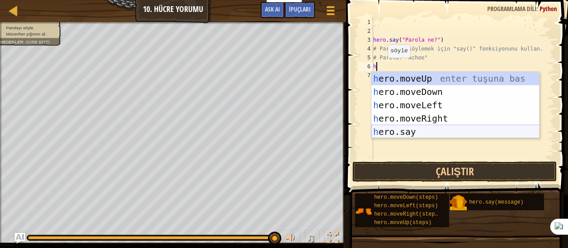
click at [407, 128] on div "h ero.moveUp enter tuşuna bas h ero.moveDown enter tuşuna bas h ero.moveLeft en…" at bounding box center [455, 118] width 168 height 93
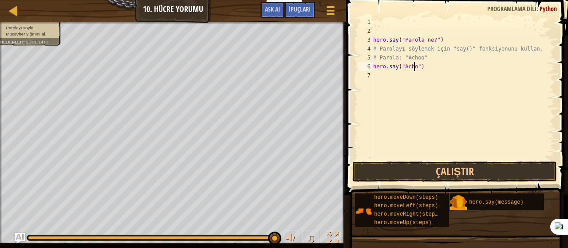
scroll to position [4, 4]
type textarea "hero.say("Achoo")"
click at [455, 173] on button "Çalıştır" at bounding box center [454, 171] width 205 height 20
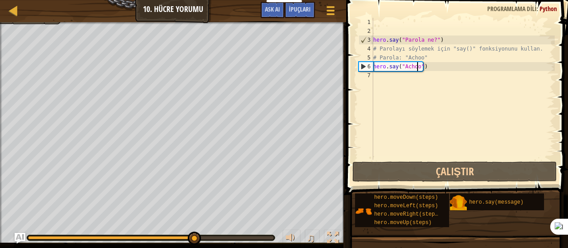
click at [376, 78] on div "hero . say ( "Parola ne?" ) # Parolayı söylemek için "say()" fonksiyonunu kulla…" at bounding box center [462, 98] width 183 height 160
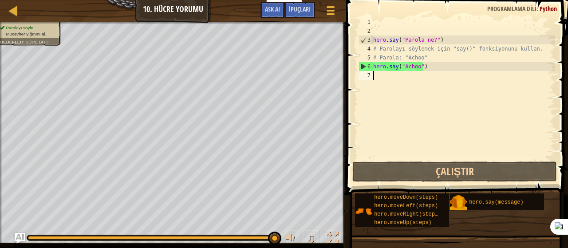
type textarea "h"
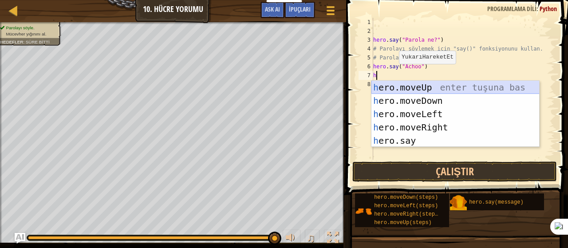
click at [417, 82] on div "h ero.moveUp enter tuşuna bas h ero.moveDown enter tuşuna bas h ero.moveLeft en…" at bounding box center [455, 127] width 168 height 93
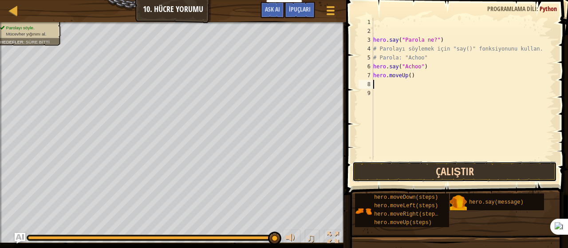
click at [438, 165] on button "Çalıştır" at bounding box center [454, 171] width 205 height 20
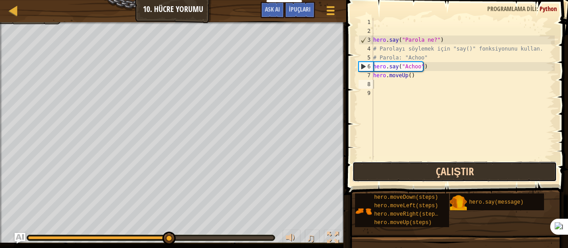
click at [429, 169] on button "Çalıştır" at bounding box center [454, 171] width 205 height 20
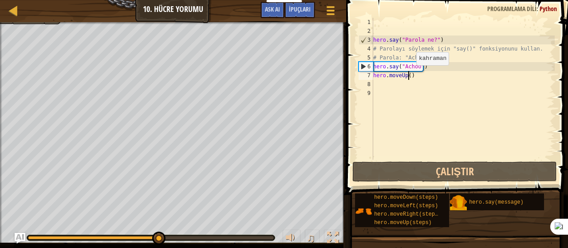
click at [409, 74] on div "hero . say ( "Parola ne?" ) # Parolayı söylemek için "say()" fonksiyonunu kulla…" at bounding box center [462, 98] width 183 height 160
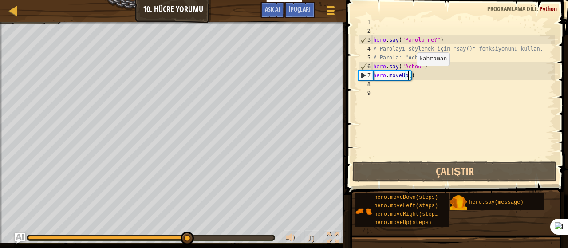
scroll to position [4, 3]
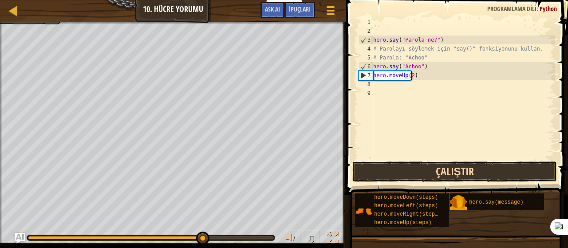
type textarea "hero.moveUp(2)"
click at [416, 177] on button "Çalıştır" at bounding box center [454, 171] width 205 height 20
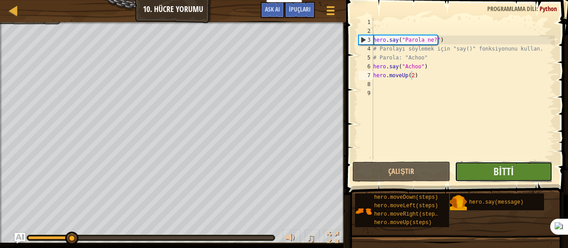
click at [532, 178] on button "Bitti" at bounding box center [504, 171] width 98 height 20
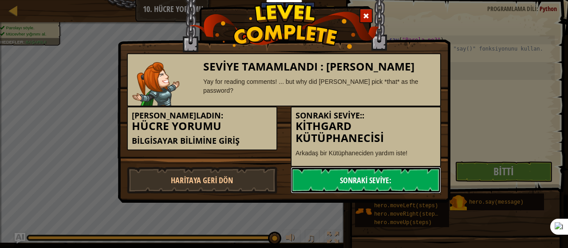
click at [409, 177] on link "Sonraki Seviye:" at bounding box center [366, 180] width 150 height 27
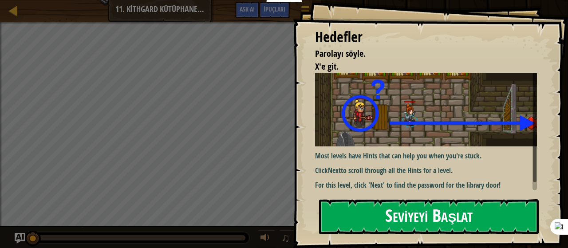
click at [418, 140] on img at bounding box center [429, 110] width 228 height 74
click at [401, 209] on button "Seviyeyi Başlat" at bounding box center [429, 216] width 220 height 35
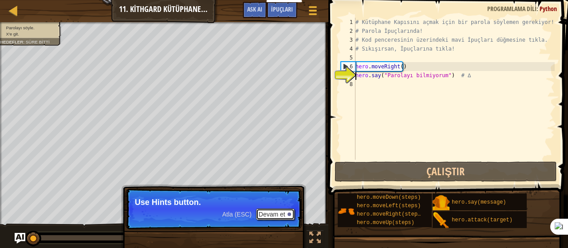
click at [288, 213] on div at bounding box center [289, 215] width 4 height 4
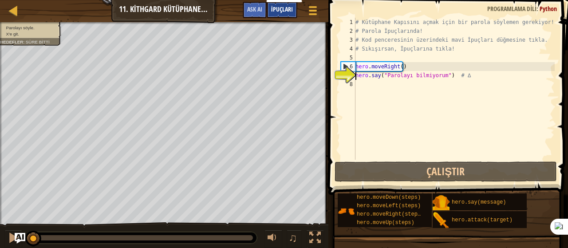
click at [278, 11] on span "İpuçları" at bounding box center [282, 9] width 22 height 8
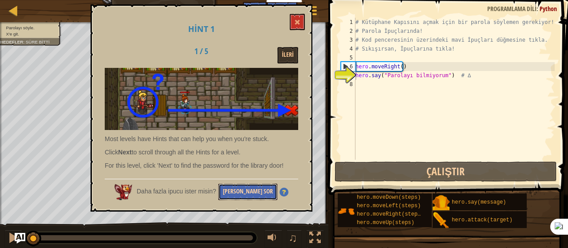
click at [241, 191] on button "[PERSON_NAME] Sor" at bounding box center [247, 192] width 59 height 16
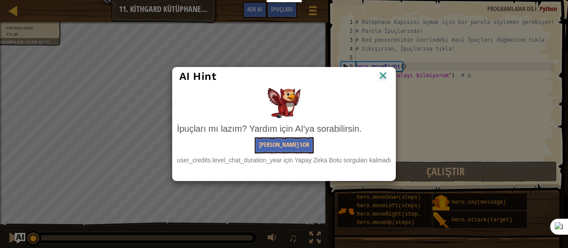
click at [382, 74] on img at bounding box center [383, 76] width 12 height 13
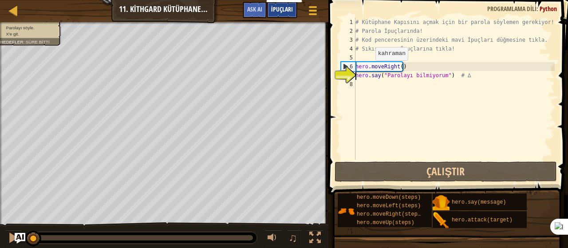
click at [278, 11] on span "İpuçları" at bounding box center [282, 9] width 22 height 8
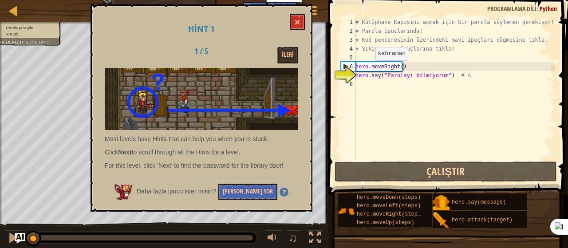
drag, startPoint x: 302, startPoint y: 139, endPoint x: 152, endPoint y: 120, distance: 151.1
click at [152, 120] on div "Hint 1 1 / 5 İleri Most levels have Hints that can help you when you're stuck. …" at bounding box center [202, 107] width 222 height 207
click at [289, 51] on button "İleri" at bounding box center [287, 55] width 21 height 16
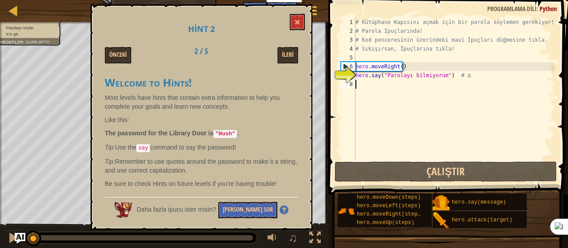
click at [358, 87] on div "# Kütüphane Kapısını açmak için bir parola söylemen gerekiyor! # Parola İpuçlar…" at bounding box center [454, 98] width 201 height 160
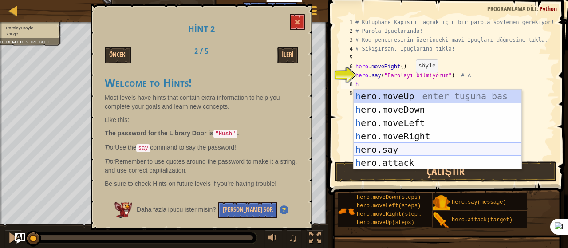
click at [392, 145] on div "h ero.moveUp enter tuşuna bas h ero.moveDown enter tuşuna bas h ero.moveLeft en…" at bounding box center [438, 143] width 168 height 106
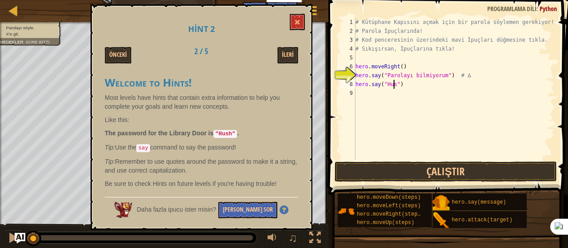
scroll to position [4, 3]
type textarea "hero.say("Hush")"
click at [298, 21] on span at bounding box center [297, 22] width 6 height 6
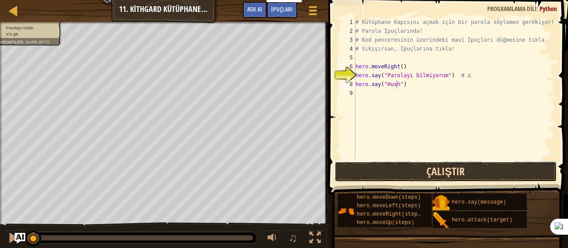
click at [365, 172] on button "Çalıştır" at bounding box center [446, 171] width 222 height 20
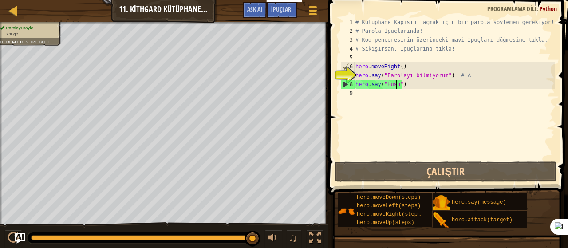
click at [356, 98] on div "# Kütüphane Kapısını açmak için bir parola söylemen gerekiyor! # Parola İpuçlar…" at bounding box center [454, 98] width 201 height 160
type textarea "h"
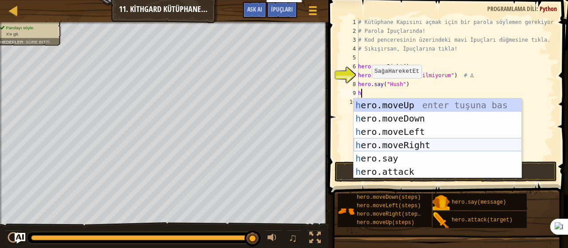
click at [391, 142] on div "h ero.moveUp enter tuşuna bas h ero.moveDown enter tuşuna bas h ero.moveLeft en…" at bounding box center [438, 151] width 168 height 106
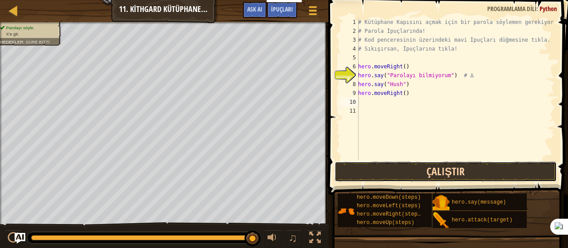
click at [406, 178] on button "Çalıştır" at bounding box center [446, 171] width 222 height 20
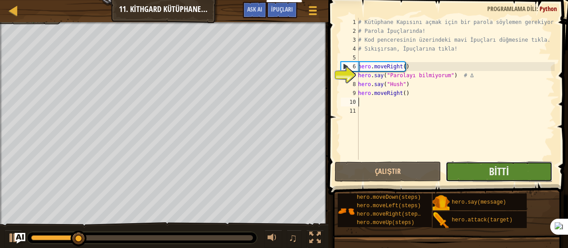
click at [464, 164] on button "Bitti" at bounding box center [498, 171] width 106 height 20
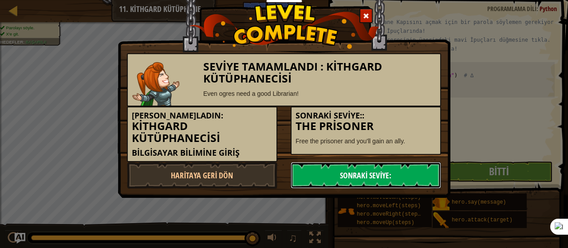
click at [366, 173] on link "Sonraki Seviye:" at bounding box center [366, 175] width 150 height 27
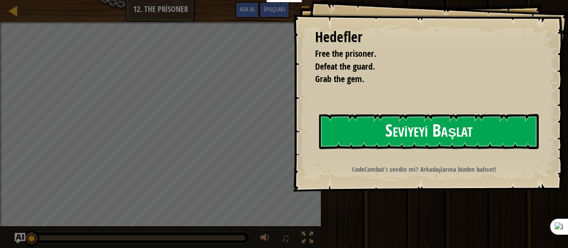
click at [357, 136] on button "Seviyeyi Başlat" at bounding box center [429, 131] width 220 height 35
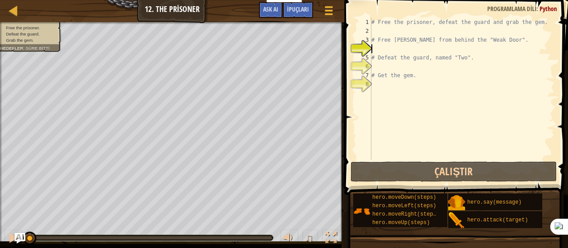
type textarea "h"
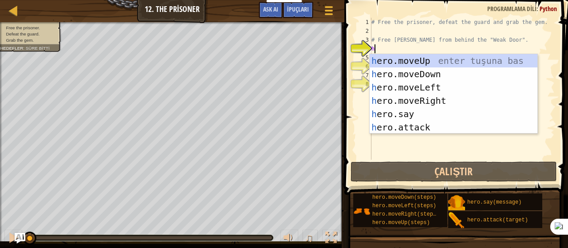
scroll to position [4, 0]
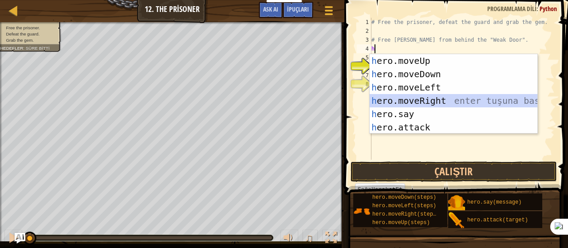
click at [417, 101] on div "h ero.moveUp enter tuşuna bas h ero.moveDown enter tuşuna bas h ero.moveLeft en…" at bounding box center [454, 107] width 168 height 106
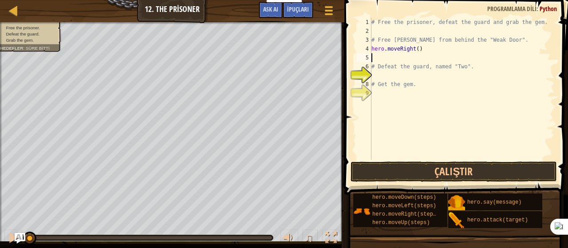
click at [380, 76] on div "# Free the prisoner, defeat the guard and grab the gem. # Free [PERSON_NAME] fr…" at bounding box center [462, 98] width 185 height 160
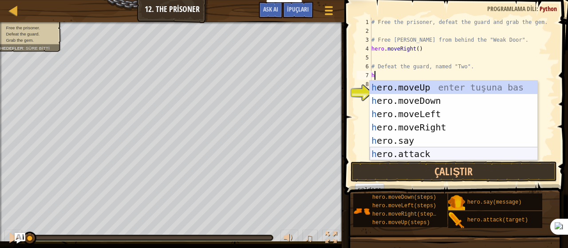
click at [420, 155] on div "h ero.moveUp enter tuşuna bas h ero.moveDown enter tuşuna bas h ero.moveLeft en…" at bounding box center [454, 134] width 168 height 106
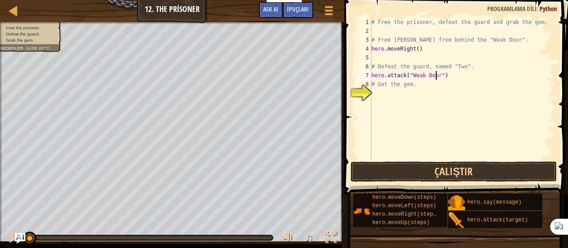
scroll to position [4, 5]
type textarea "hero.attack("Weak Door")"
click at [379, 175] on button "Çalıştır" at bounding box center [453, 171] width 207 height 20
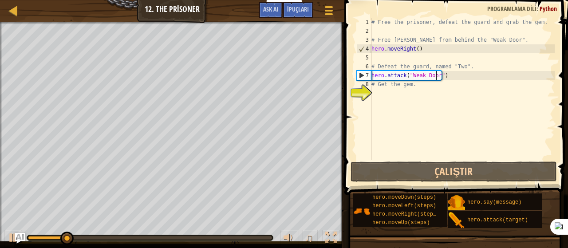
click at [373, 94] on div "# Free the prisoner, defeat the guard and grab the gem. # Free [PERSON_NAME] fr…" at bounding box center [462, 98] width 185 height 160
type textarea "h"
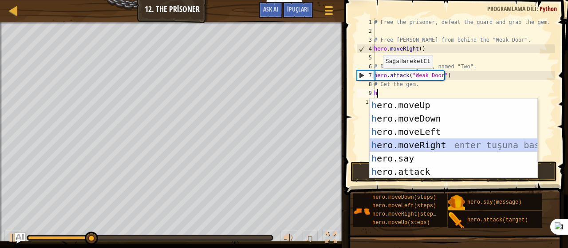
click at [405, 145] on div "h ero.moveUp enter tuşuna bas h ero.moveDown enter tuşuna bas h ero.moveLeft en…" at bounding box center [454, 151] width 168 height 106
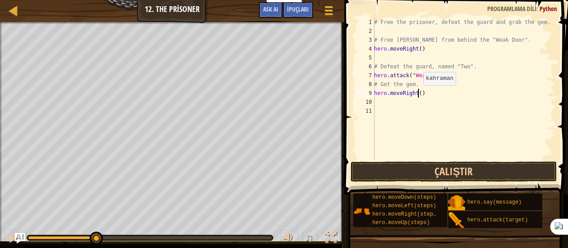
click at [418, 94] on div "# Free the prisoner, defeat the guard and grab the gem. # Free [PERSON_NAME] fr…" at bounding box center [463, 98] width 182 height 160
type textarea "hero.moveRight(3)"
click at [377, 108] on div "# Free the prisoner, defeat the guard and grab the gem. # Free [PERSON_NAME] fr…" at bounding box center [463, 98] width 182 height 160
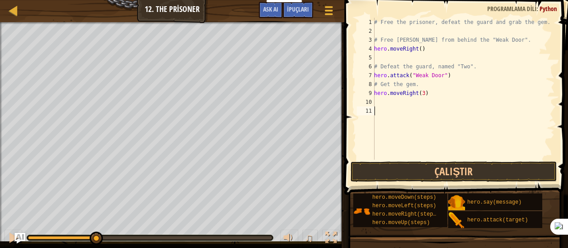
click at [374, 103] on div "# Free the prisoner, defeat the guard and grab the gem. # Free [PERSON_NAME] fr…" at bounding box center [463, 98] width 182 height 160
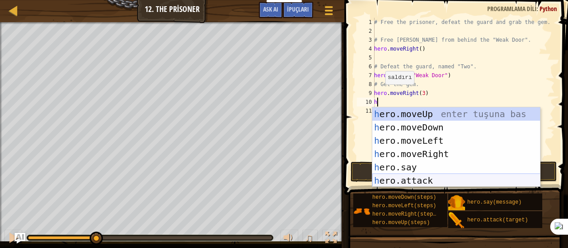
click at [396, 178] on div "h ero.moveUp enter tuşuna bas h ero.moveDown enter tuşuna bas h ero.moveLeft en…" at bounding box center [456, 160] width 168 height 106
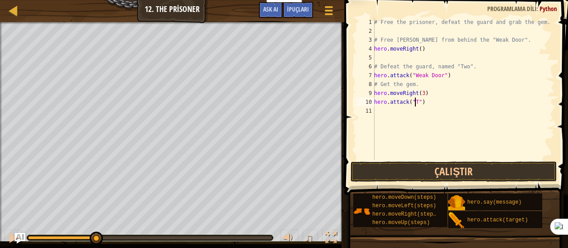
scroll to position [4, 4]
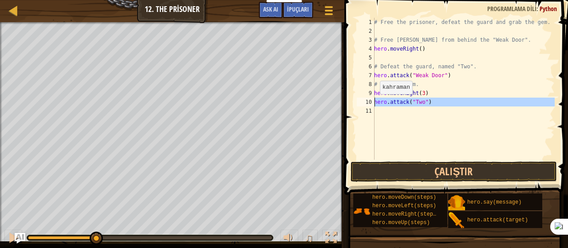
drag, startPoint x: 382, startPoint y: 103, endPoint x: 370, endPoint y: 103, distance: 12.9
click at [370, 103] on div "hero.attack("Two") 1 2 3 4 5 6 7 8 9 10 11 # Free the prisoner, defeat the guar…" at bounding box center [455, 89] width 200 height 142
type textarea "hero.attack("Two")"
click at [380, 114] on div "# Free the prisoner, defeat the guard and grab the gem. # Free [PERSON_NAME] fr…" at bounding box center [463, 89] width 182 height 142
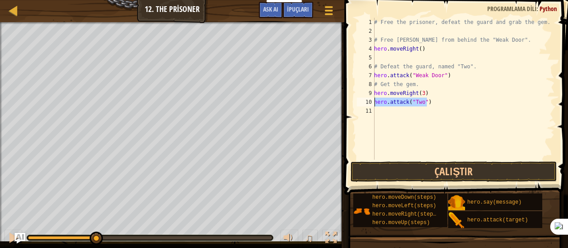
drag, startPoint x: 428, startPoint y: 103, endPoint x: 370, endPoint y: 102, distance: 58.1
click at [370, 102] on div "1 2 3 4 5 6 7 8 9 10 11 # Free the prisoner, defeat the guard and grab the gem.…" at bounding box center [455, 89] width 200 height 142
type textarea "hero.attack("Two")"
click at [379, 110] on div "# Free the prisoner, defeat the guard and grab the gem. # Free [PERSON_NAME] fr…" at bounding box center [463, 98] width 182 height 160
paste textarea "hero.attack("Ack")"
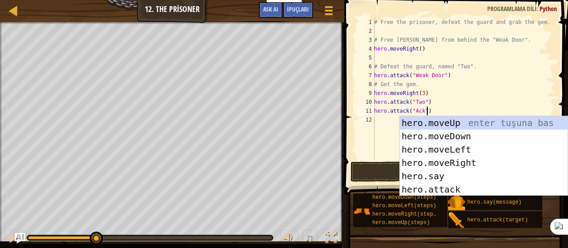
click at [436, 103] on div "# Free the prisoner, defeat the guard and grab the gem. # Free [PERSON_NAME] fr…" at bounding box center [463, 98] width 182 height 160
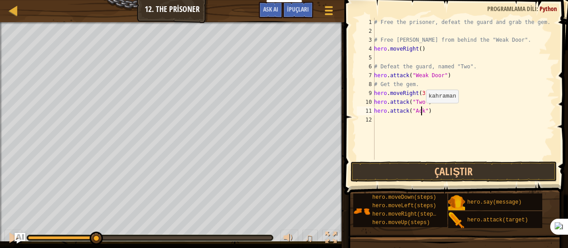
click at [421, 111] on div "# Free the prisoner, defeat the guard and grab the gem. # Free [PERSON_NAME] fr…" at bounding box center [463, 98] width 182 height 160
type textarea "hero.attack("Two")"
click at [381, 115] on div "# Free the prisoner, defeat the guard and grab the gem. # Free [PERSON_NAME] fr…" at bounding box center [463, 98] width 182 height 160
click at [379, 121] on div "# Free the prisoner, defeat the guard and grab the gem. # Free [PERSON_NAME] fr…" at bounding box center [463, 98] width 182 height 160
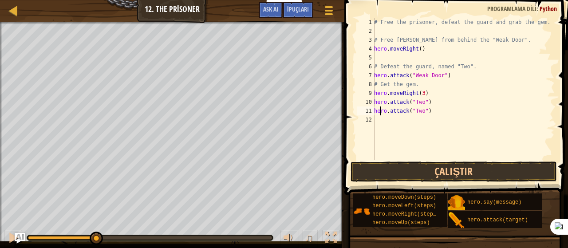
scroll to position [4, 0]
type textarea "h"
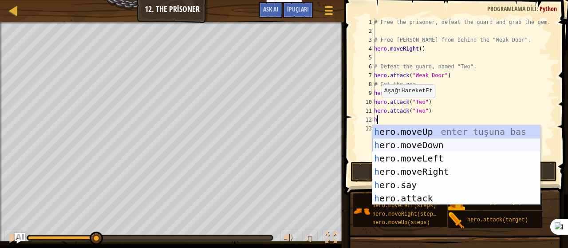
click at [417, 145] on div "h ero.moveUp enter tuşuna bas h ero.moveDown enter tuşuna bas h ero.moveLeft en…" at bounding box center [456, 178] width 168 height 106
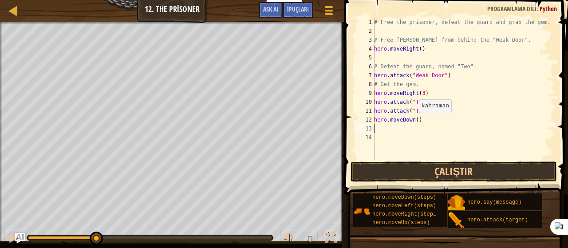
click at [414, 121] on div "# Free the prisoner, defeat the guard and grab the gem. # Free [PERSON_NAME] fr…" at bounding box center [463, 98] width 182 height 160
type textarea "hero.moveDown(3)"
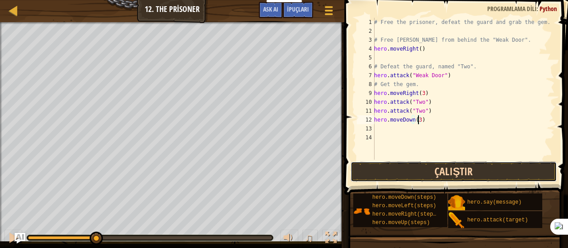
click at [415, 167] on button "Çalıştır" at bounding box center [453, 171] width 207 height 20
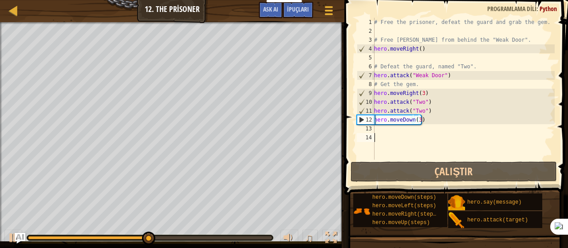
click at [380, 134] on div "# Free the prisoner, defeat the guard and grab the gem. # Free [PERSON_NAME] fr…" at bounding box center [463, 98] width 182 height 160
click at [376, 128] on div "# Free the prisoner, defeat the guard and grab the gem. # Free [PERSON_NAME] fr…" at bounding box center [463, 98] width 182 height 160
type textarea "h"
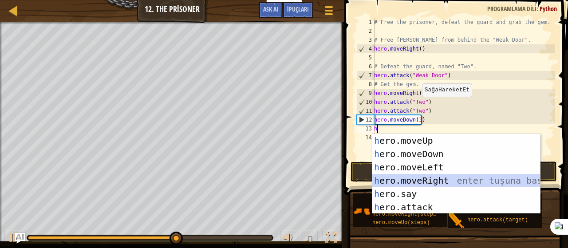
click at [419, 178] on div "h ero.moveUp enter tuşuna bas h ero.moveDown enter tuşuna bas h ero.moveLeft en…" at bounding box center [456, 187] width 168 height 106
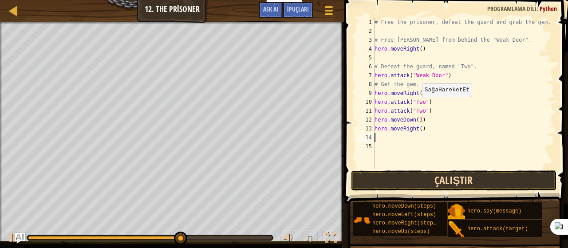
click at [449, 183] on button "Çalıştır" at bounding box center [453, 180] width 207 height 20
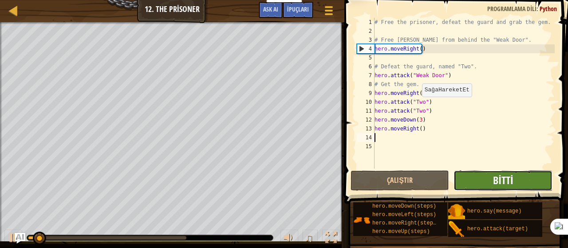
click at [498, 184] on span "Bitti" at bounding box center [503, 180] width 20 height 14
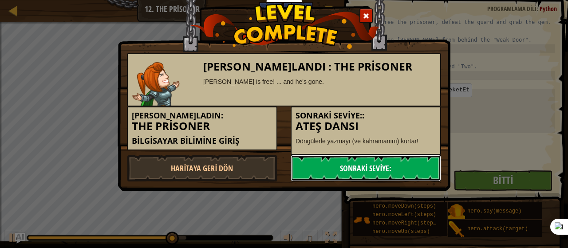
click at [382, 157] on link "Sonraki Seviye:" at bounding box center [366, 168] width 150 height 27
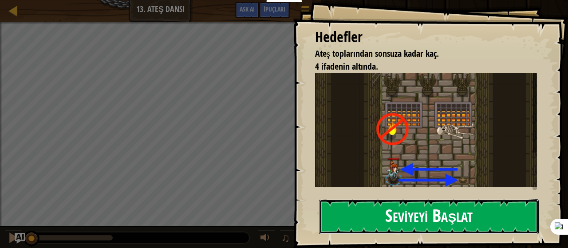
click at [530, 216] on button "Seviyeyi Başlat" at bounding box center [429, 216] width 220 height 35
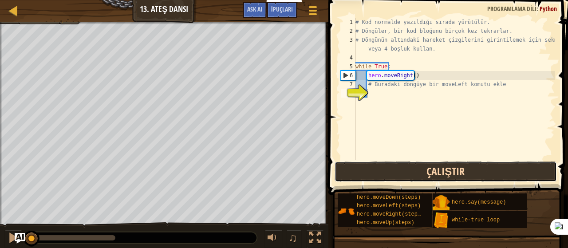
click at [419, 176] on button "Çalıştır" at bounding box center [446, 171] width 222 height 20
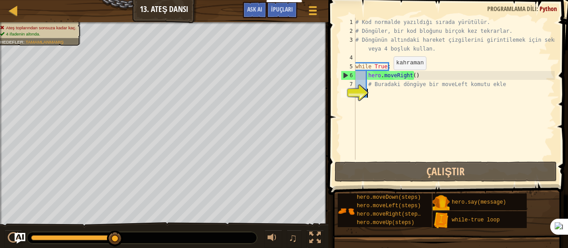
type textarea "h"
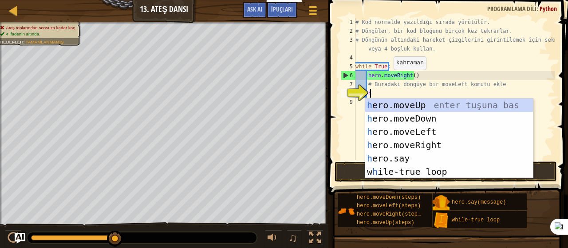
scroll to position [4, 0]
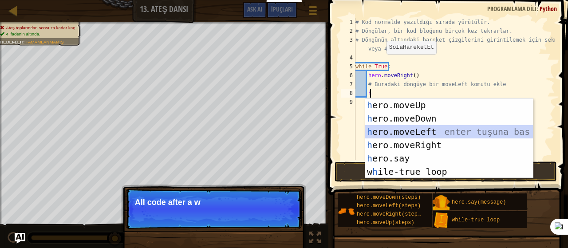
click at [417, 131] on div "h ero.moveUp enter tuşuna bas h ero.moveDown enter tuşuna bas h ero.moveLeft en…" at bounding box center [449, 151] width 168 height 106
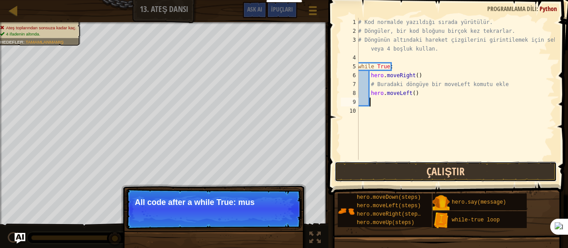
click at [439, 171] on button "Çalıştır" at bounding box center [446, 171] width 222 height 20
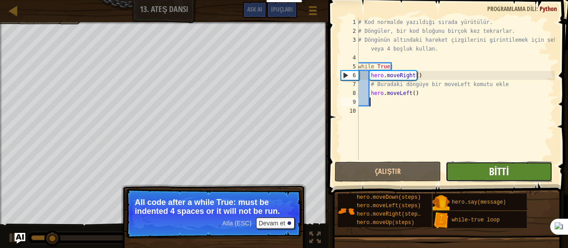
click at [500, 168] on span "Bitti" at bounding box center [499, 171] width 20 height 14
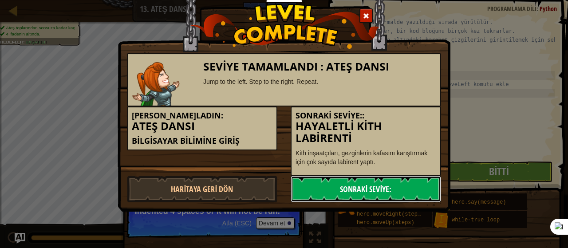
click at [433, 191] on link "Sonraki Seviye:" at bounding box center [366, 189] width 150 height 27
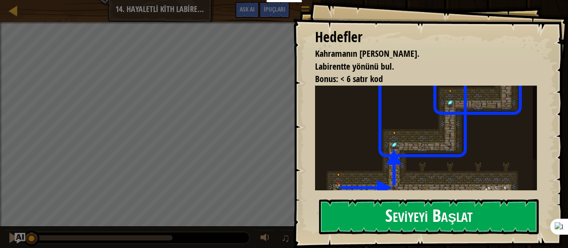
click at [455, 215] on button "Seviyeyi Başlat" at bounding box center [429, 216] width 220 height 35
